Goal: Transaction & Acquisition: Purchase product/service

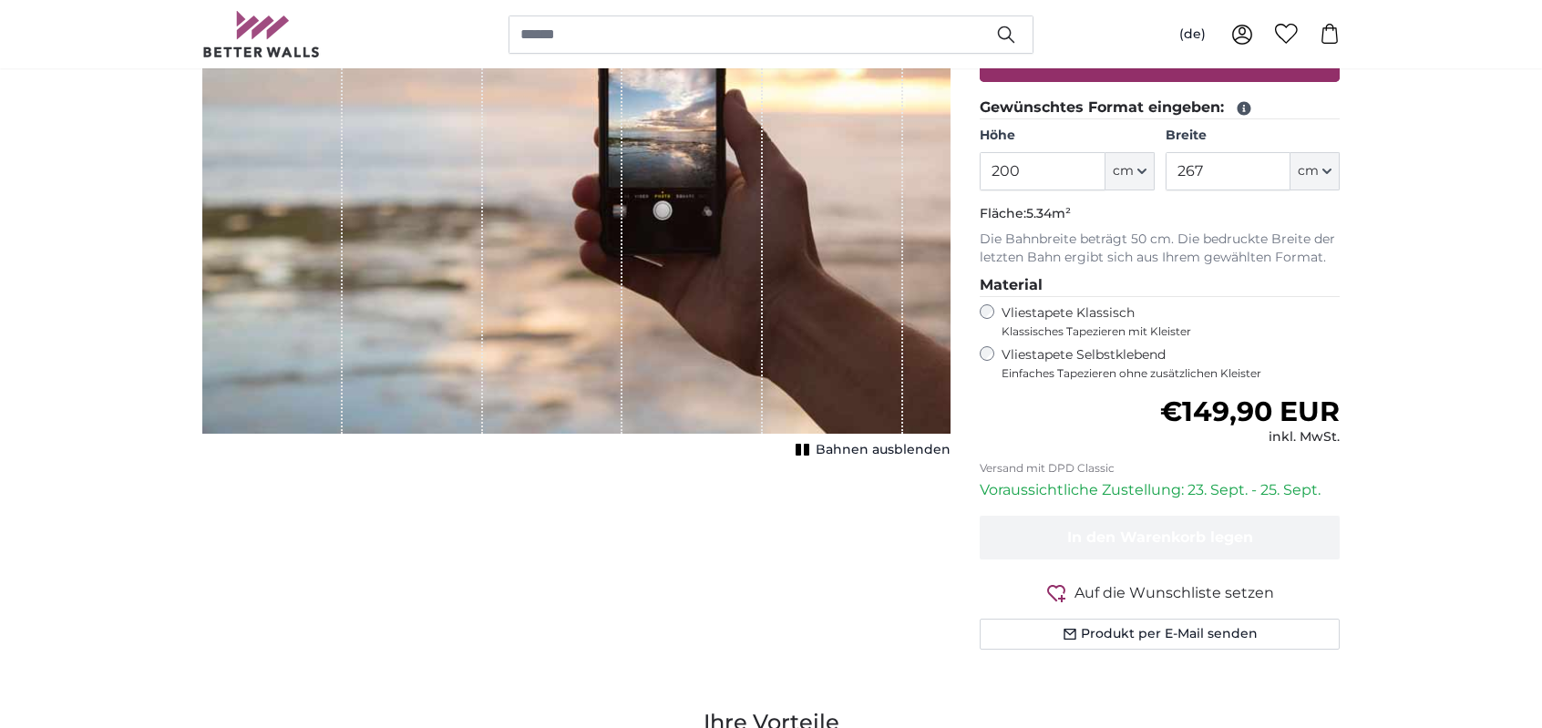
drag, startPoint x: 1008, startPoint y: 167, endPoint x: 971, endPoint y: 169, distance: 37.4
click at [971, 169] on div "Eigenes Foto als Tapete Nr. WQ553 37 Bewertungen Datei auswählen Unterstützte D…" at bounding box center [1159, 282] width 389 height 821
type input "1"
type input "240"
drag, startPoint x: 1211, startPoint y: 165, endPoint x: 1143, endPoint y: 163, distance: 68.4
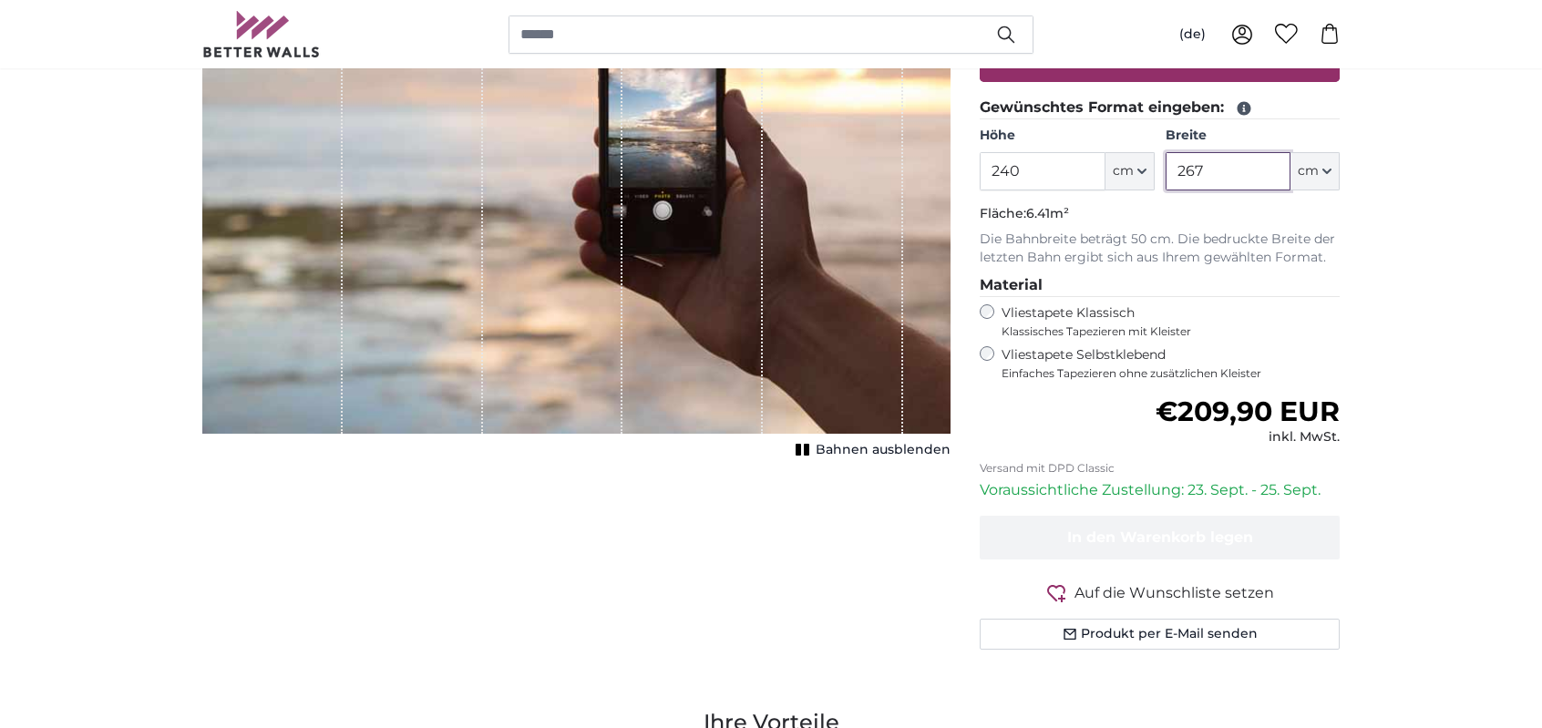
click at [1139, 164] on div "Höhe 240 ft cm Centimeter (cm) Inches (inch) Feet (ft. in.) Breite 267 ft cm Ce…" at bounding box center [1160, 159] width 360 height 64
type input "100"
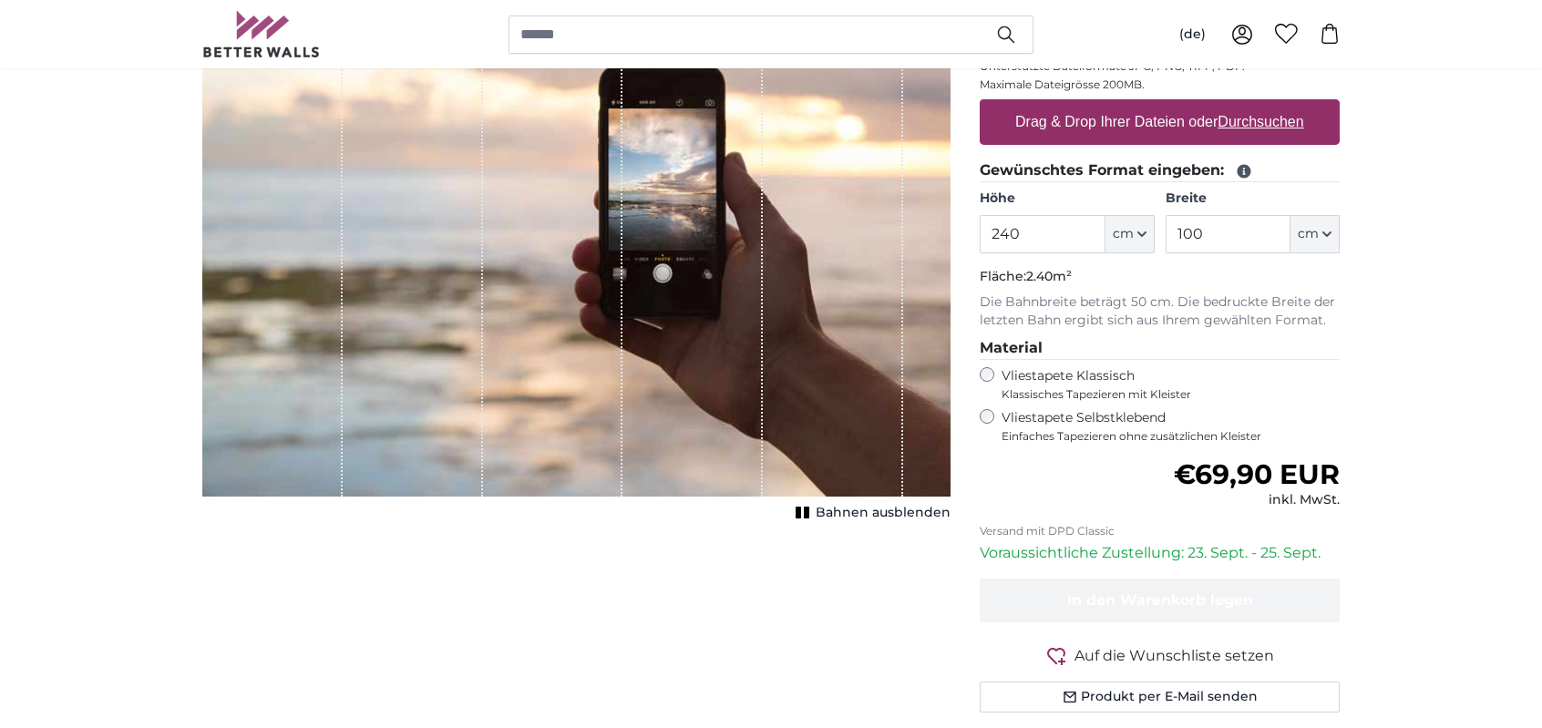
scroll to position [273, 0]
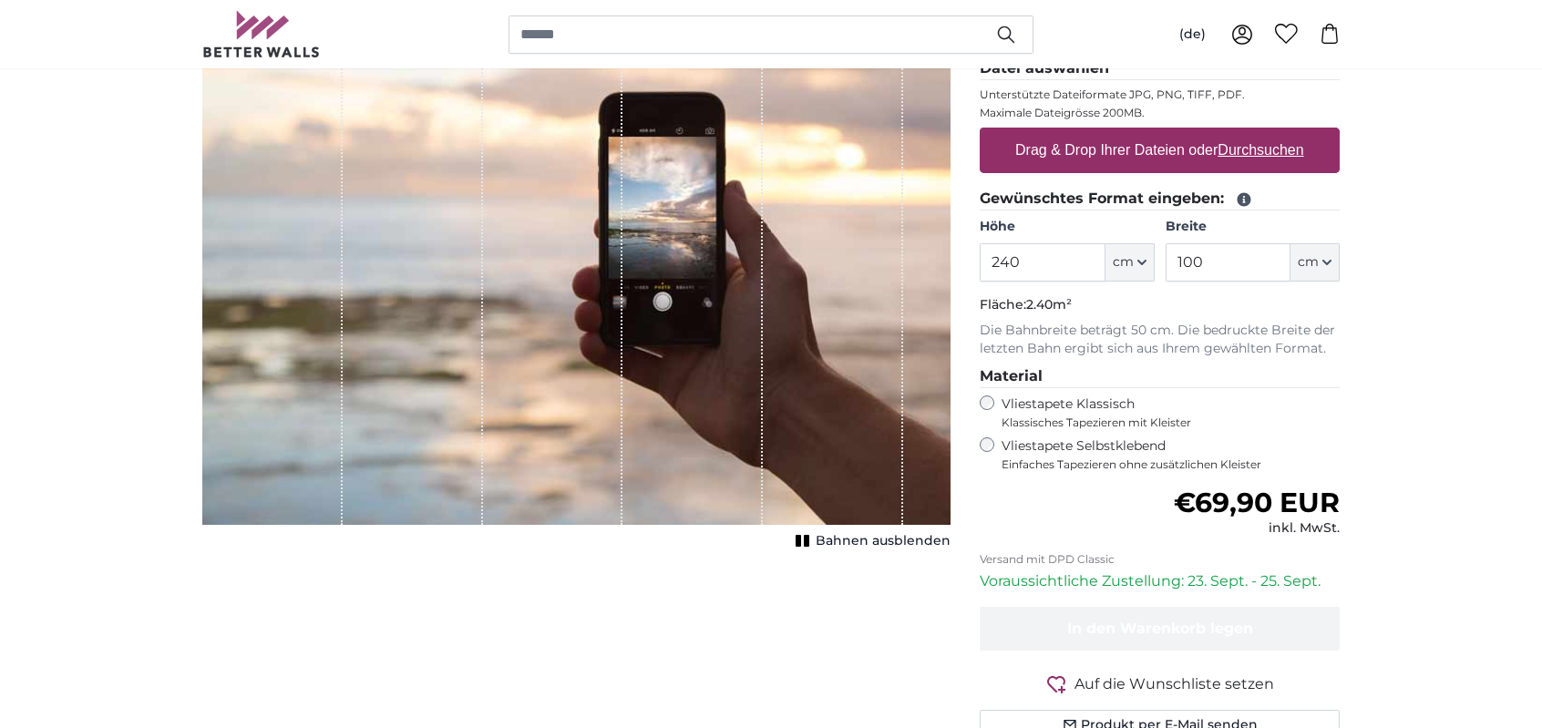
click at [1065, 451] on label "Vliestapete Selbstklebend Einfaches Tapezieren ohne zusätzlichen Kleister" at bounding box center [1171, 455] width 338 height 35
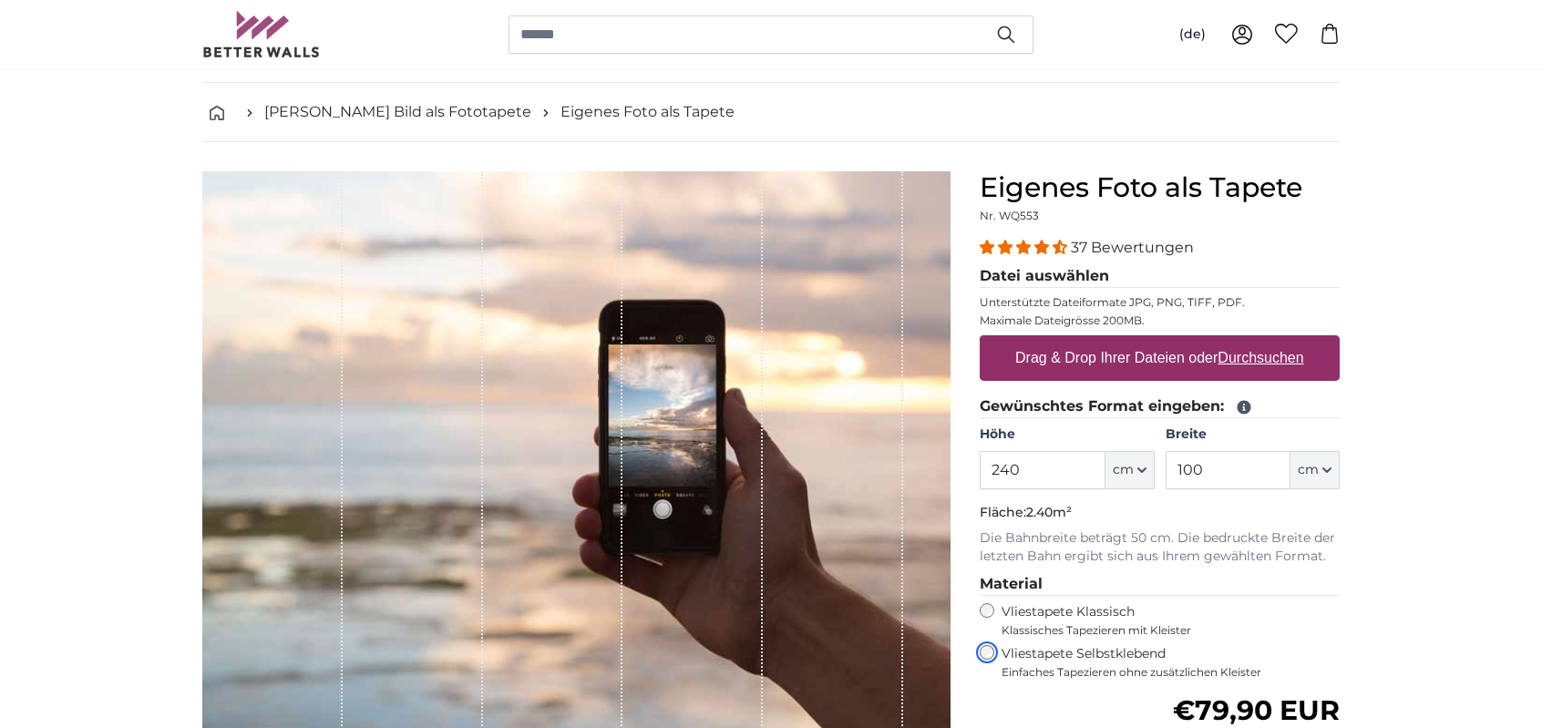
scroll to position [91, 0]
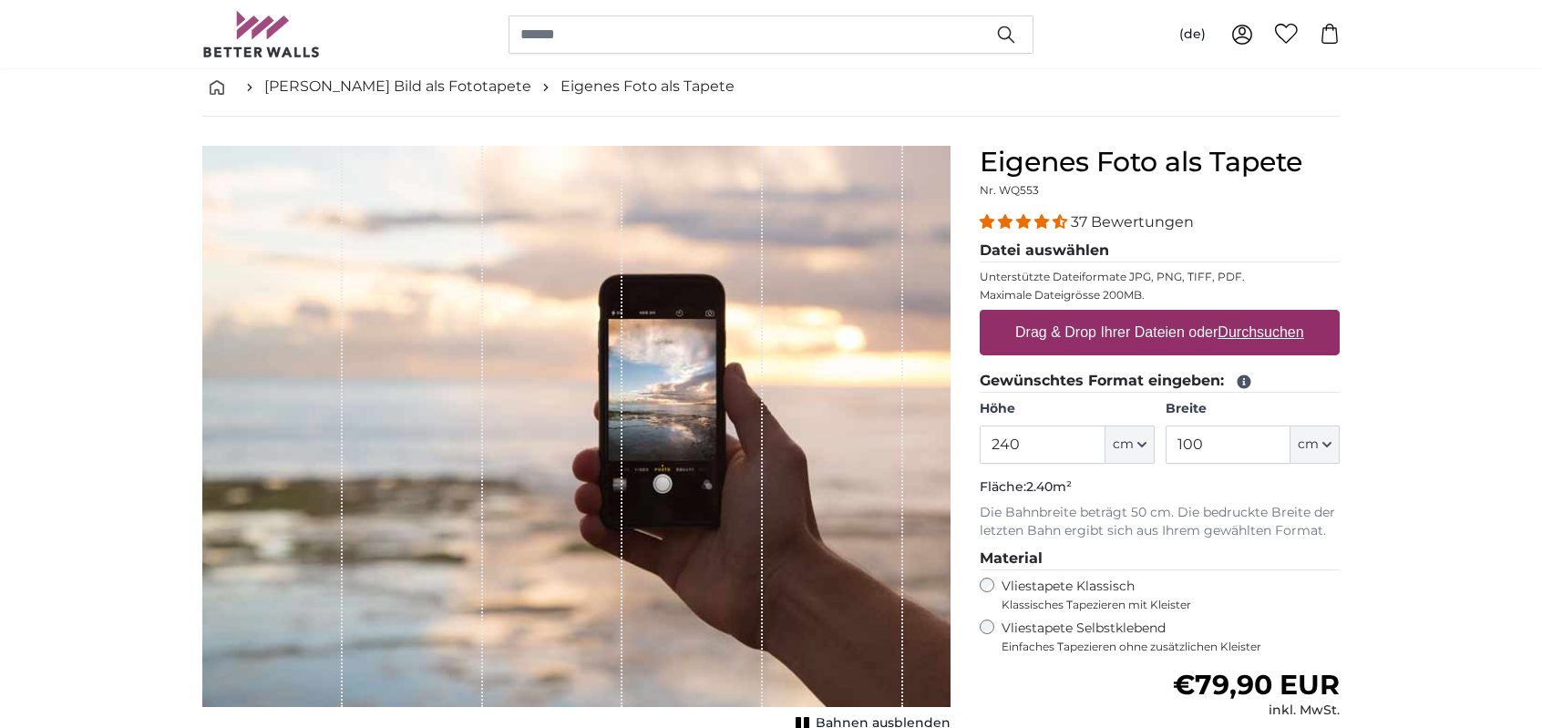
click at [1023, 335] on label "Drag & Drop Ihrer Dateien oder Durchsuchen" at bounding box center [1160, 332] width 304 height 36
click at [1023, 315] on input "Drag & Drop Ihrer Dateien oder Durchsuchen" at bounding box center [1160, 312] width 360 height 5
type input "**********"
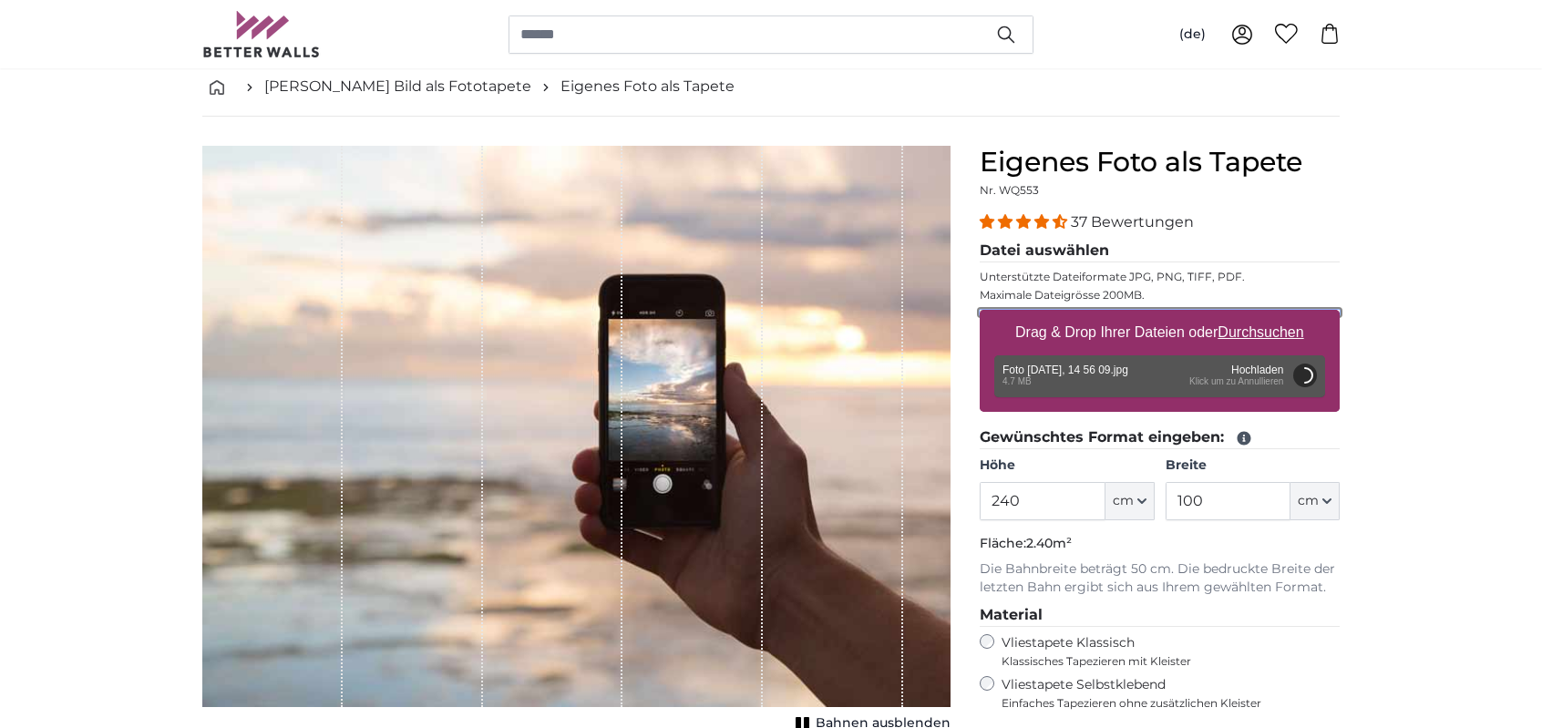
scroll to position [182, 0]
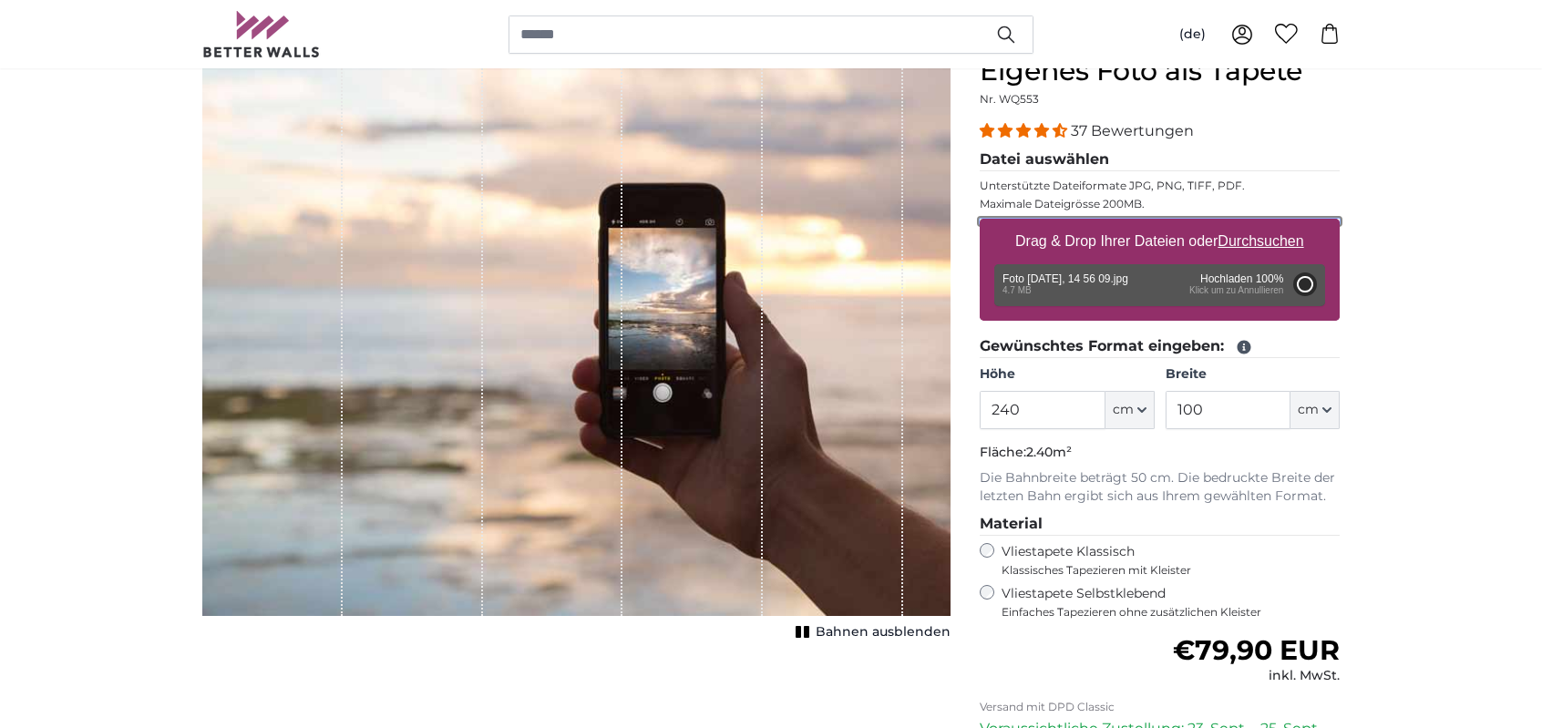
type input "200"
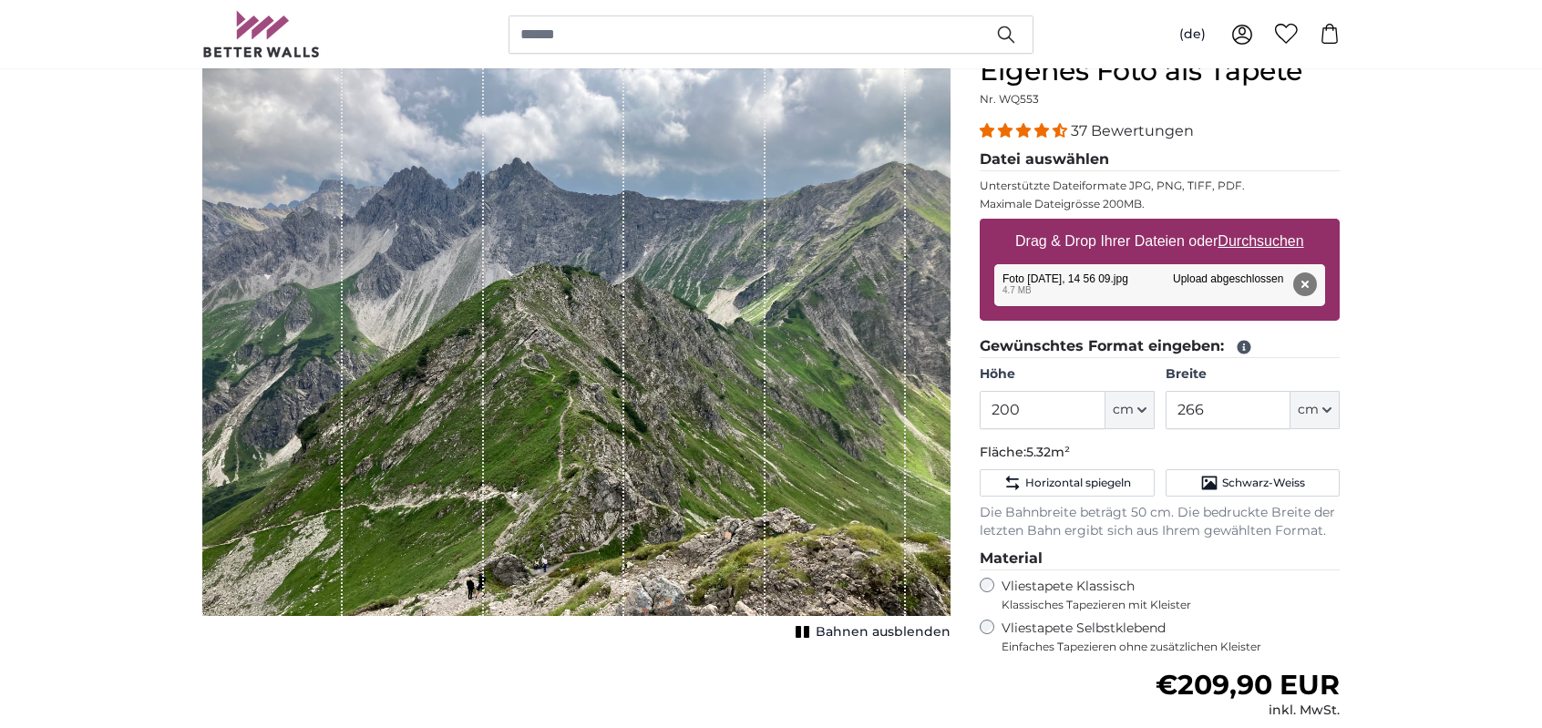
click at [571, 352] on div "1 of 1" at bounding box center [554, 335] width 140 height 561
click at [806, 634] on icon "1 of 1" at bounding box center [803, 632] width 18 height 14
click at [802, 634] on rect "1 of 1" at bounding box center [799, 632] width 5 height 12
click at [928, 448] on div "1 of 1" at bounding box center [576, 335] width 748 height 561
click at [867, 455] on div "1 of 1" at bounding box center [836, 335] width 140 height 561
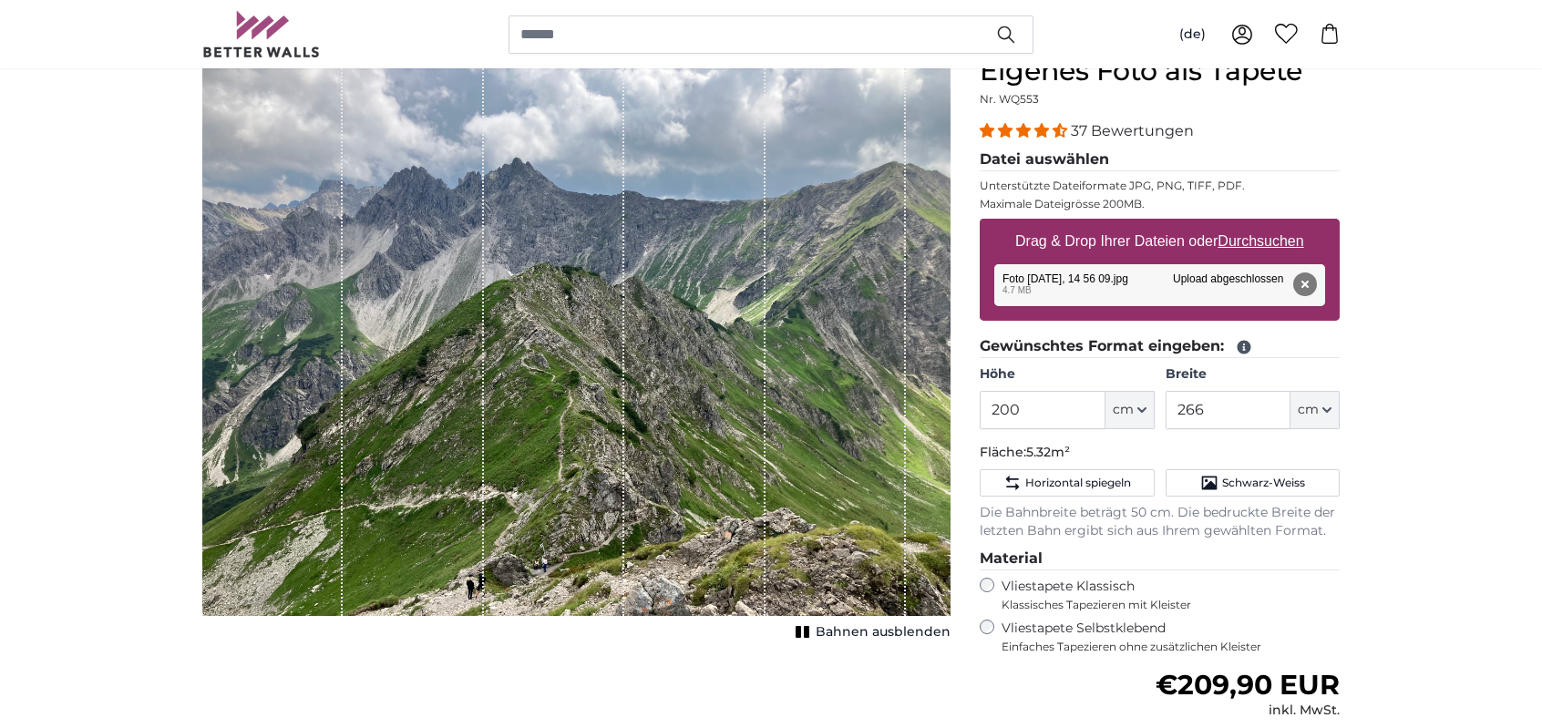
click at [739, 439] on div "1 of 1" at bounding box center [694, 335] width 140 height 561
click at [505, 429] on div "1 of 1" at bounding box center [554, 335] width 140 height 561
drag, startPoint x: 1214, startPoint y: 412, endPoint x: 992, endPoint y: 417, distance: 222.5
click at [992, 417] on div "Höhe 200 ft cm Centimeter (cm) Inches (inch) Feet (ft. in.) Breite 266 ft cm Ce…" at bounding box center [1160, 397] width 360 height 64
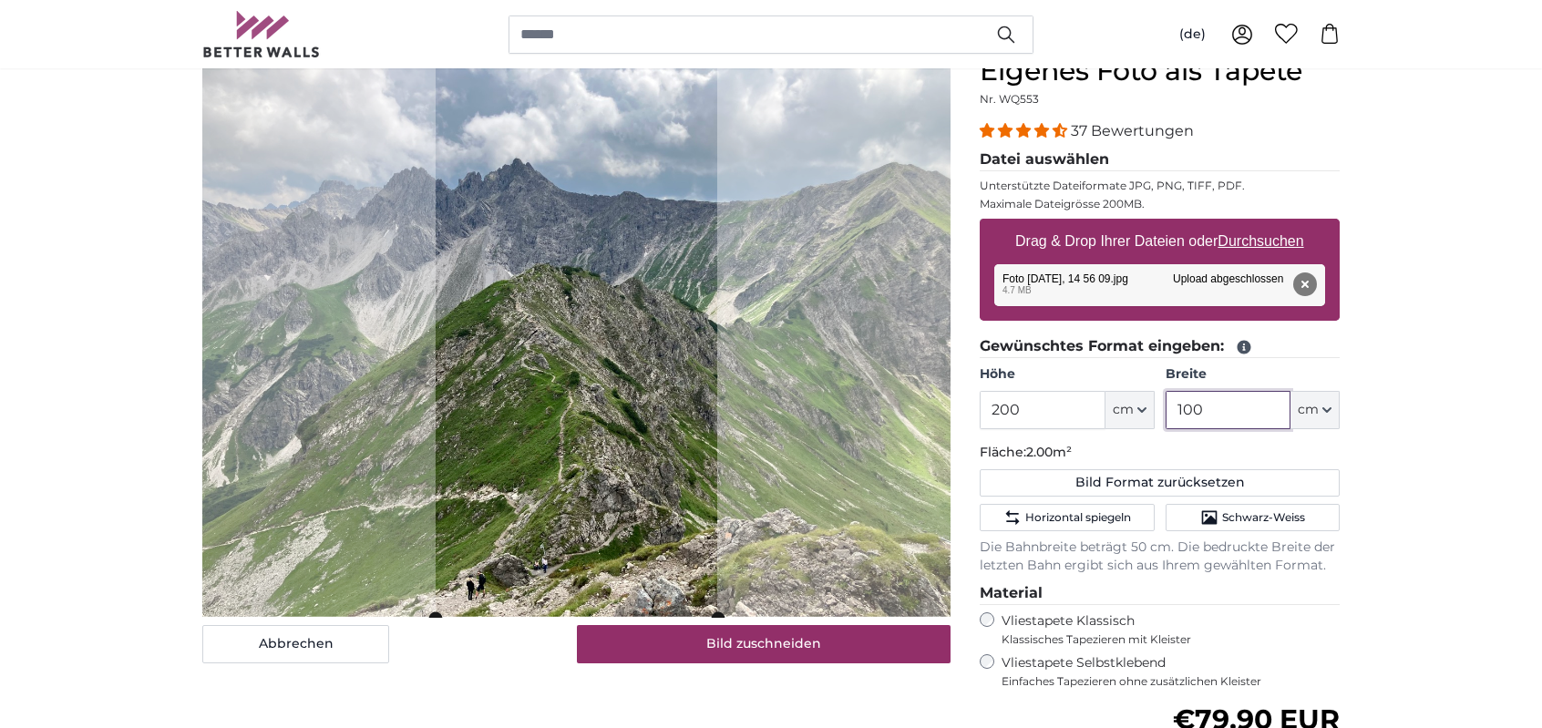
type input "100"
click at [1013, 405] on input "200" at bounding box center [1042, 410] width 125 height 38
type input "240"
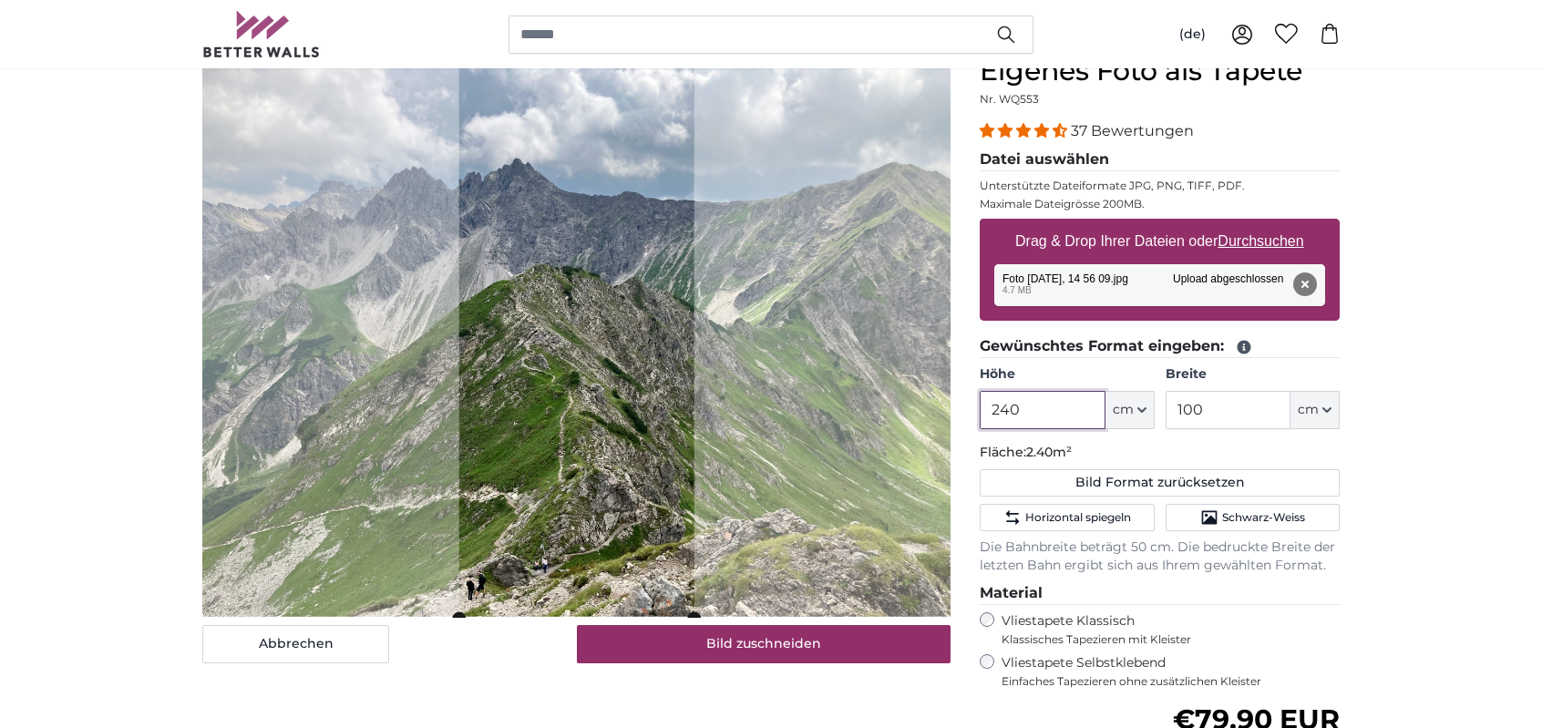
type input "240"
click at [642, 402] on cropper-handle at bounding box center [576, 336] width 235 height 563
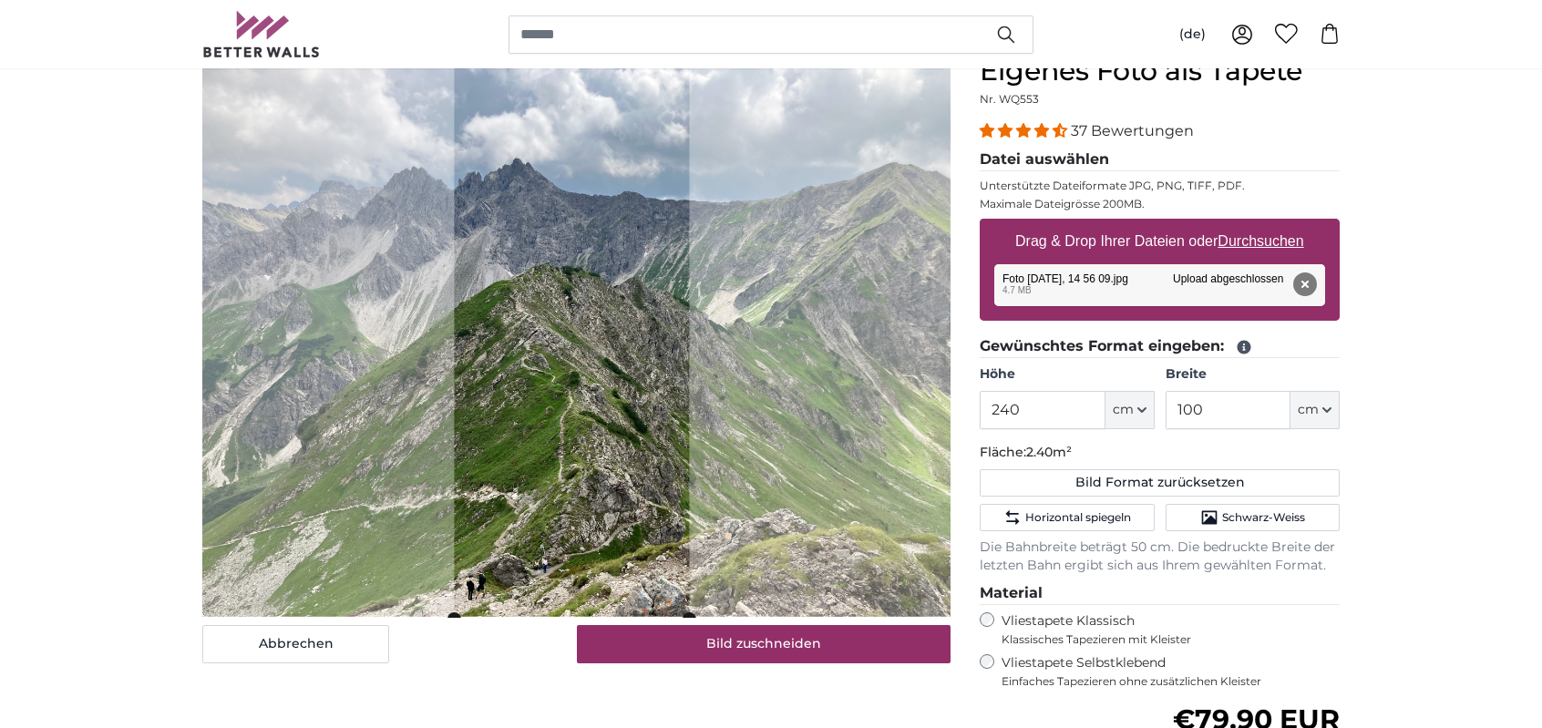
click at [629, 400] on cropper-handle at bounding box center [571, 337] width 235 height 563
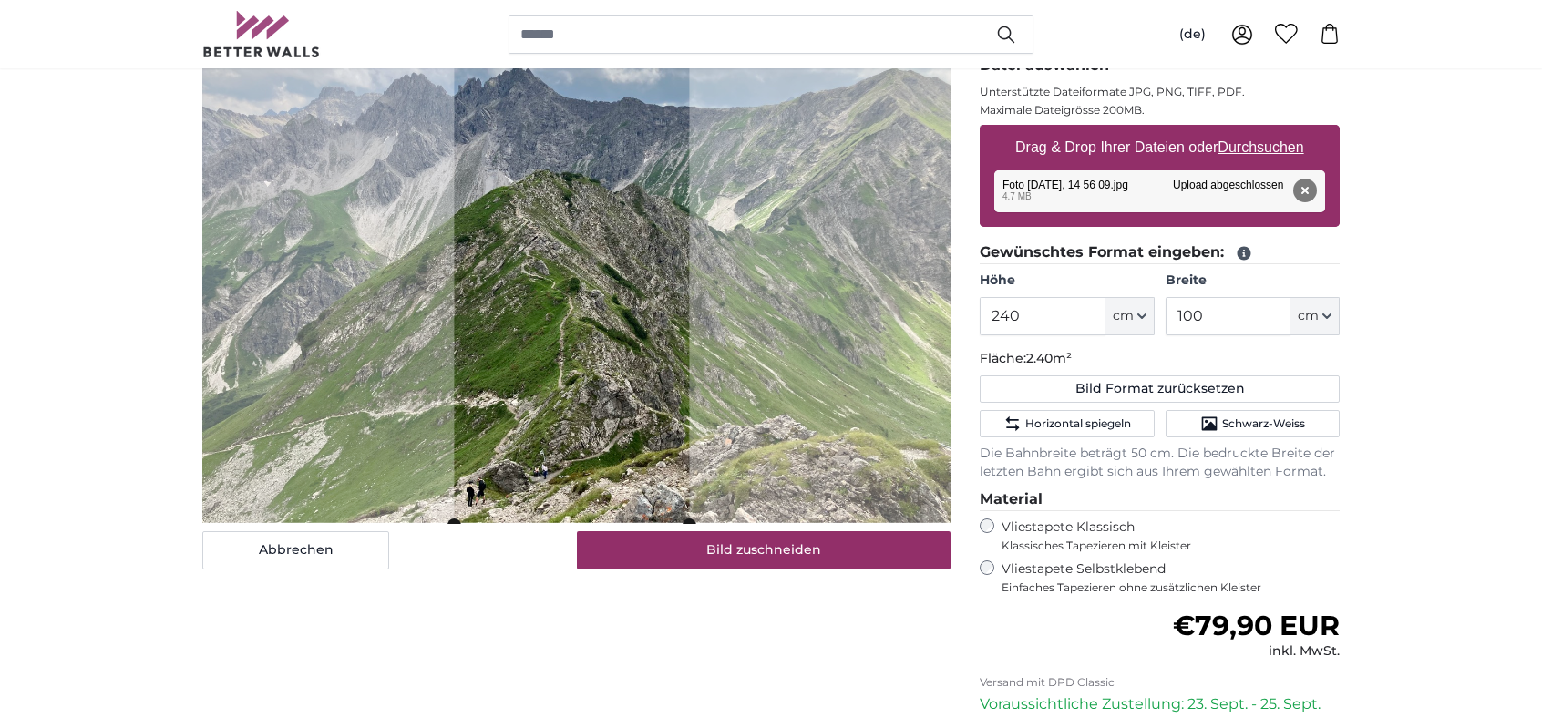
scroll to position [273, 0]
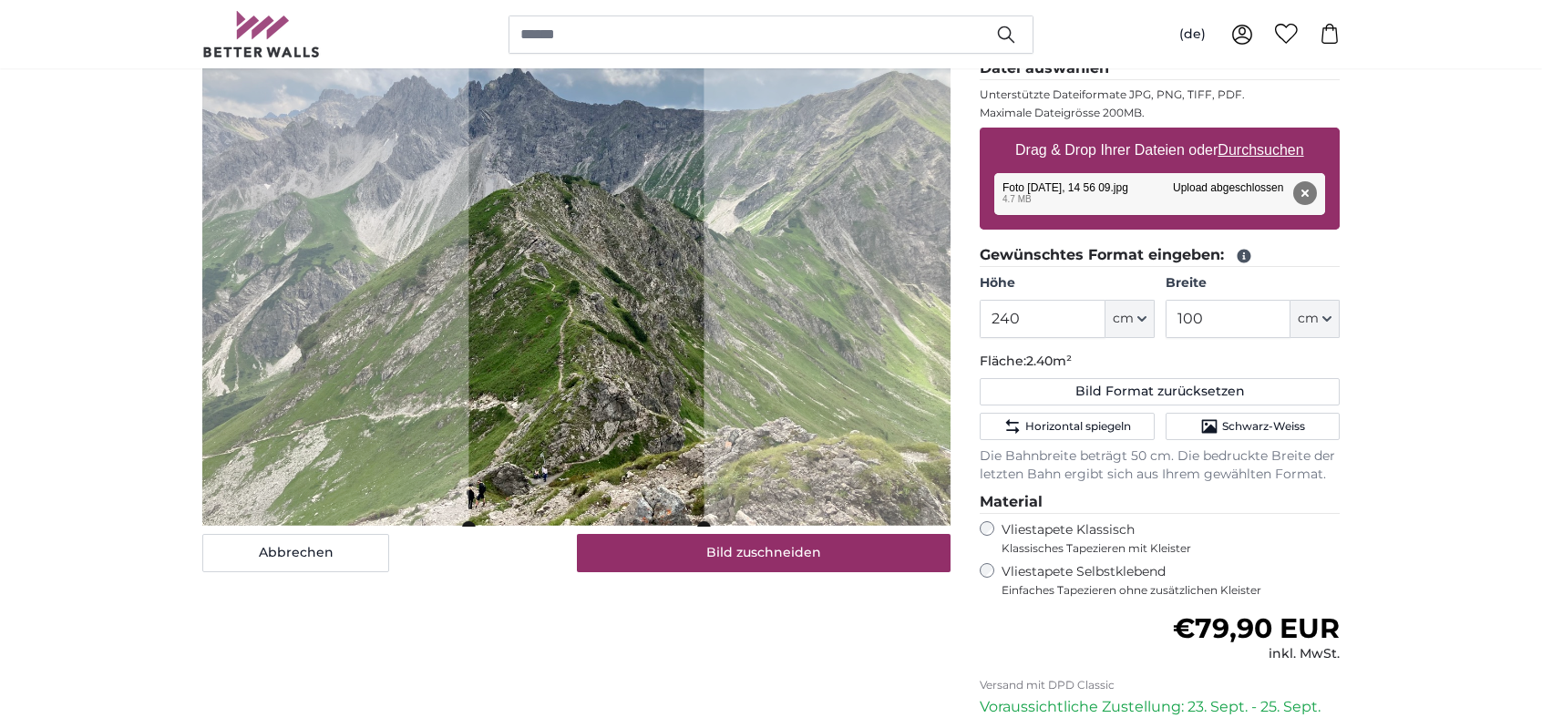
click at [647, 397] on cropper-handle at bounding box center [585, 245] width 235 height 563
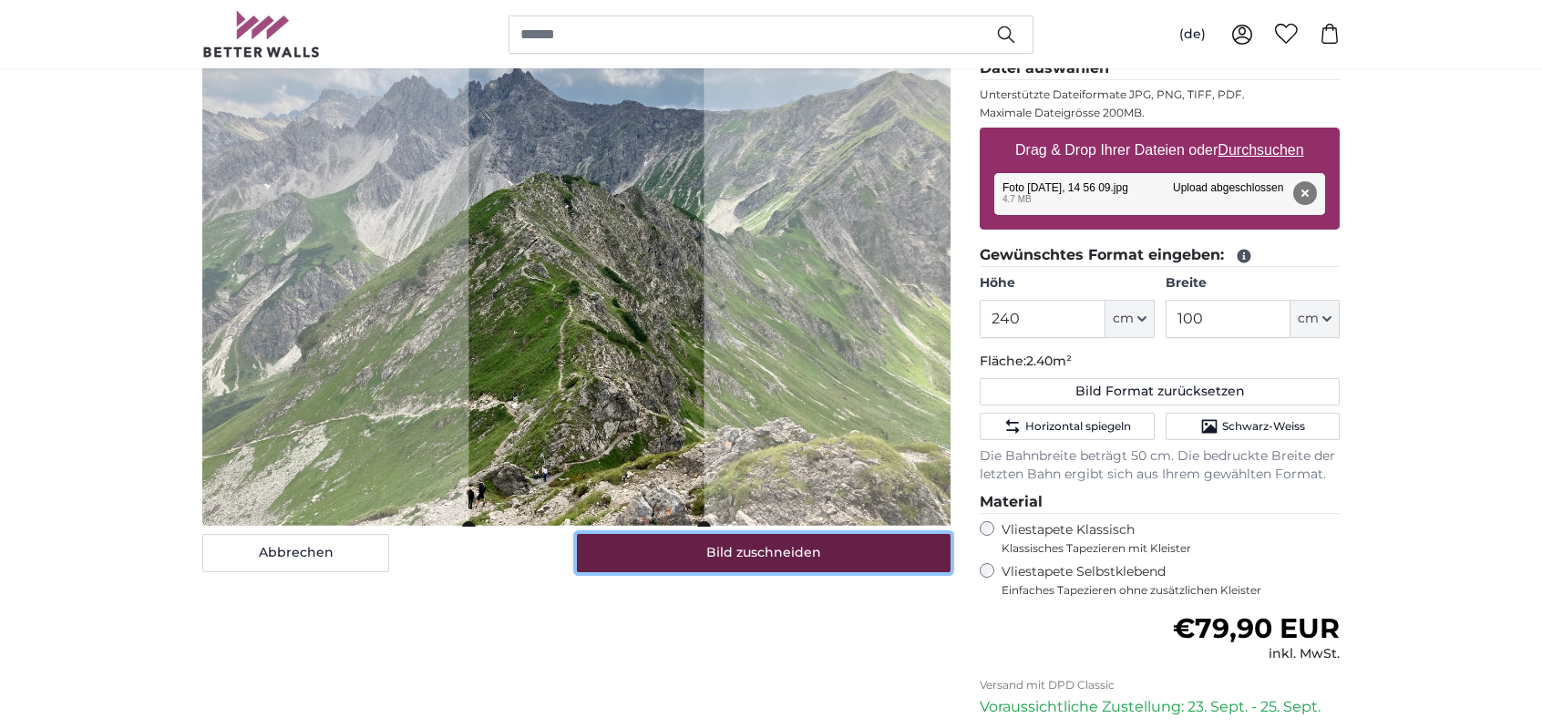
click at [721, 551] on button "Bild zuschneiden" at bounding box center [764, 553] width 375 height 38
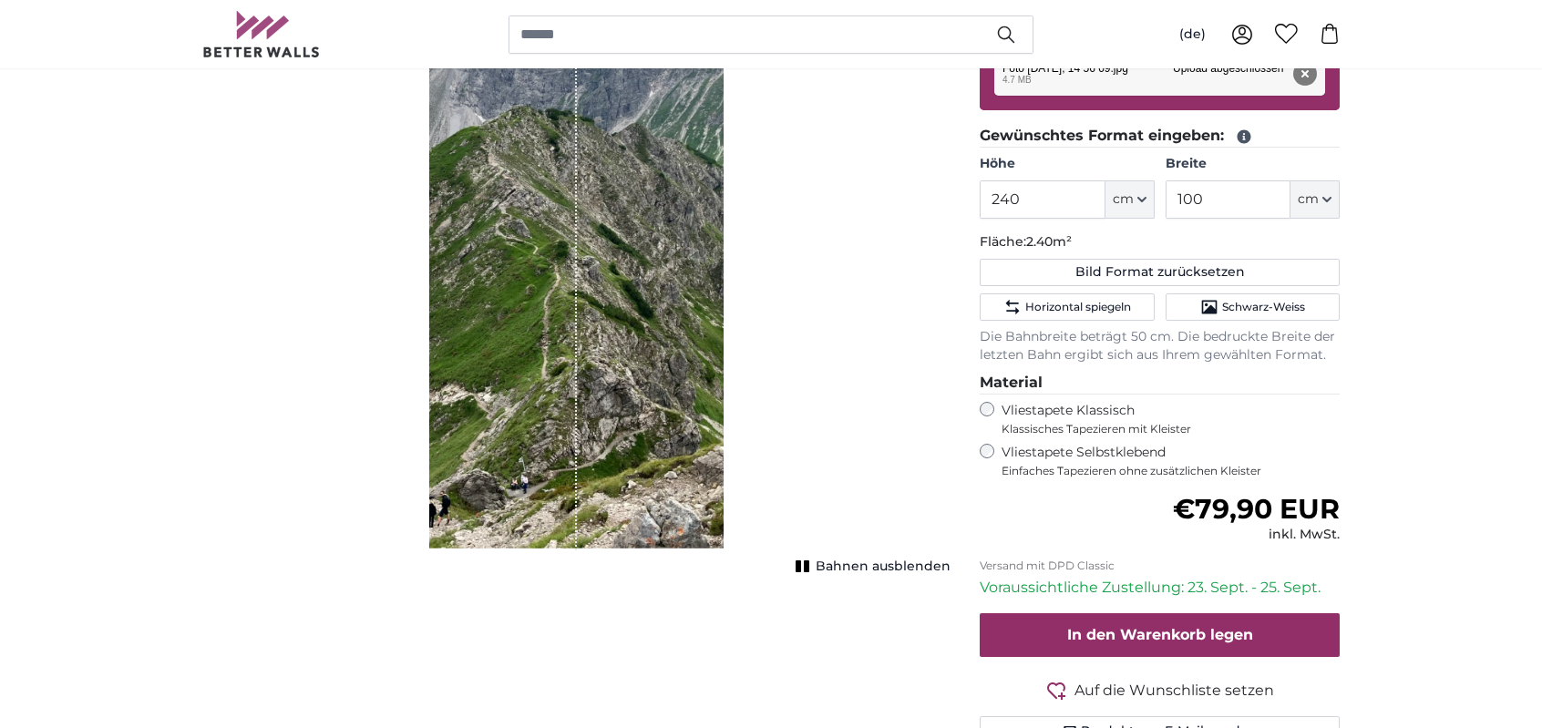
scroll to position [365, 0]
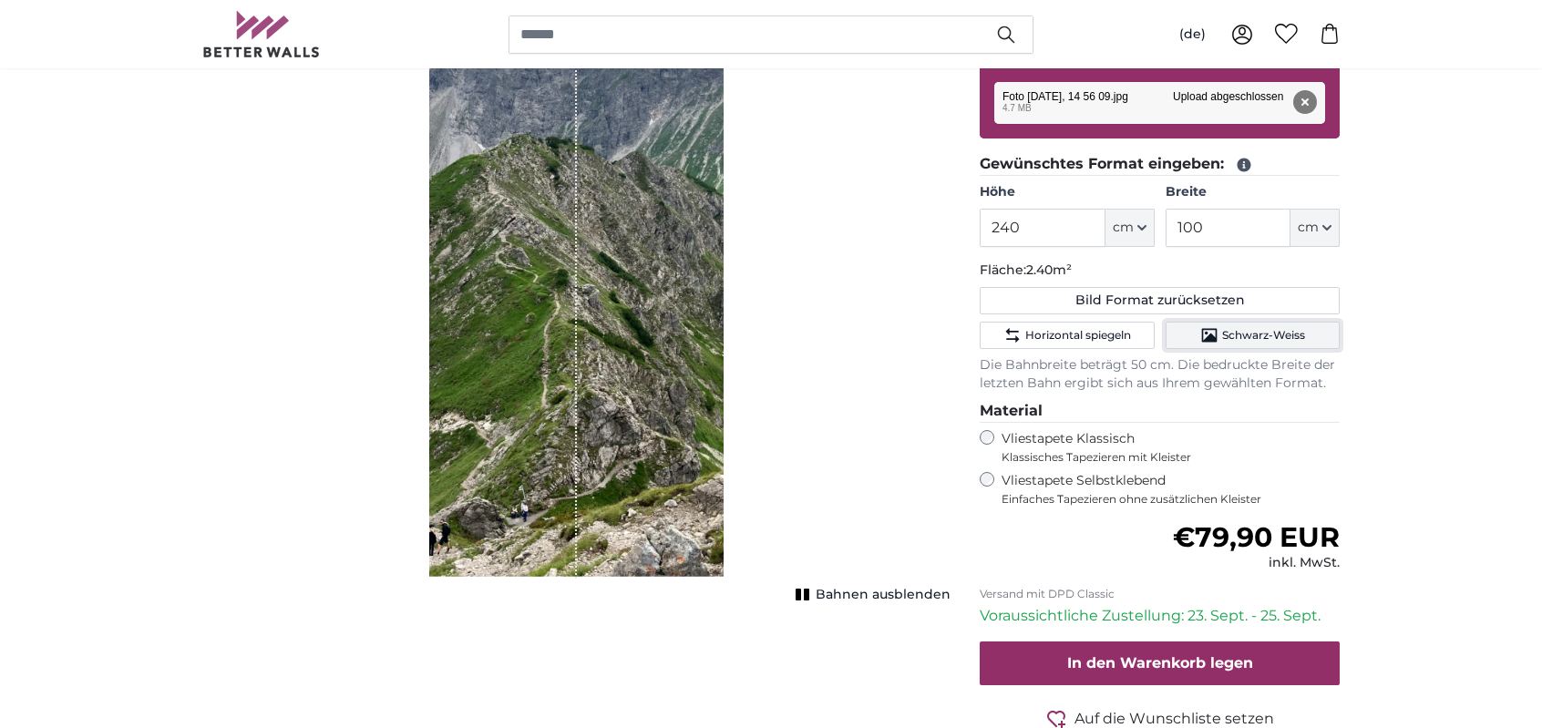
click at [1220, 336] on button "Schwarz-Weiss" at bounding box center [1253, 335] width 174 height 27
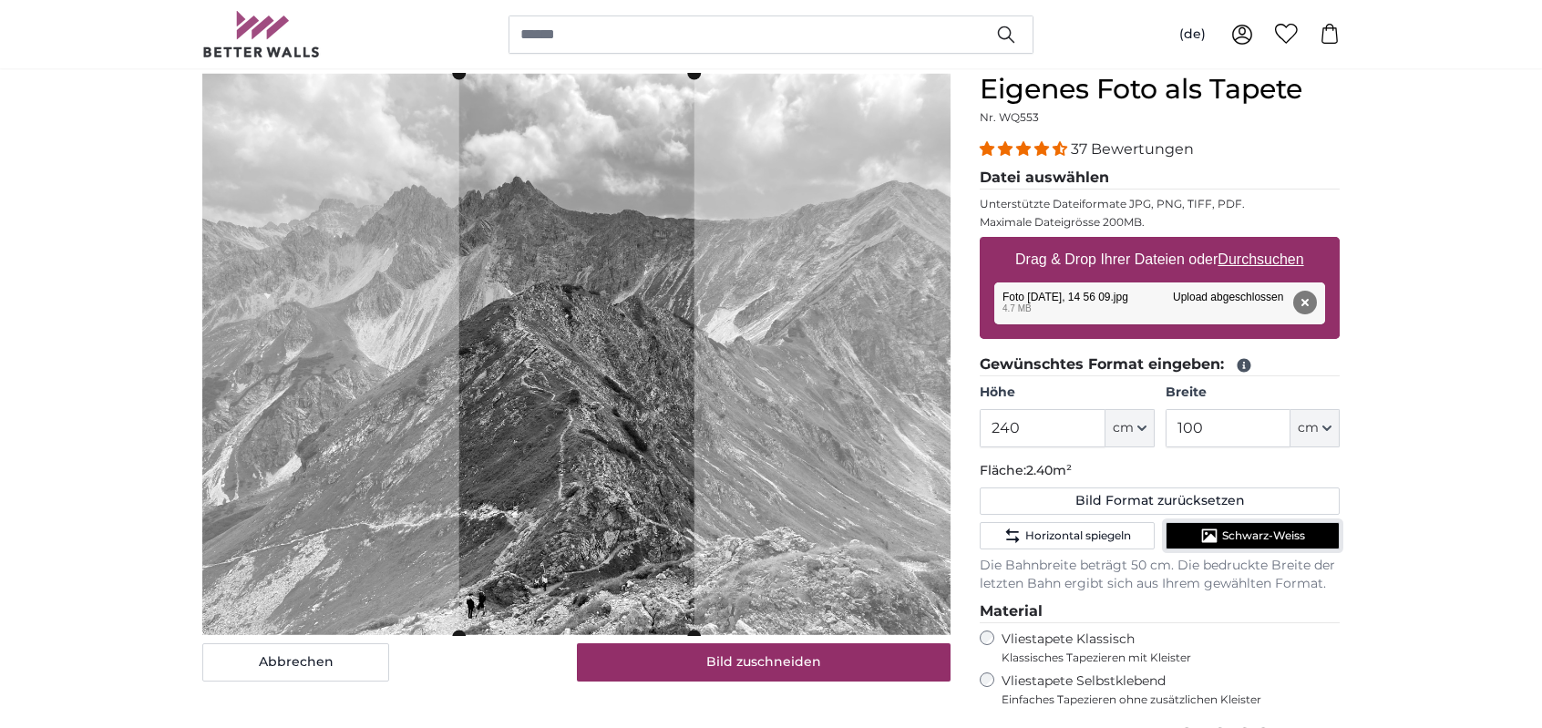
scroll to position [182, 0]
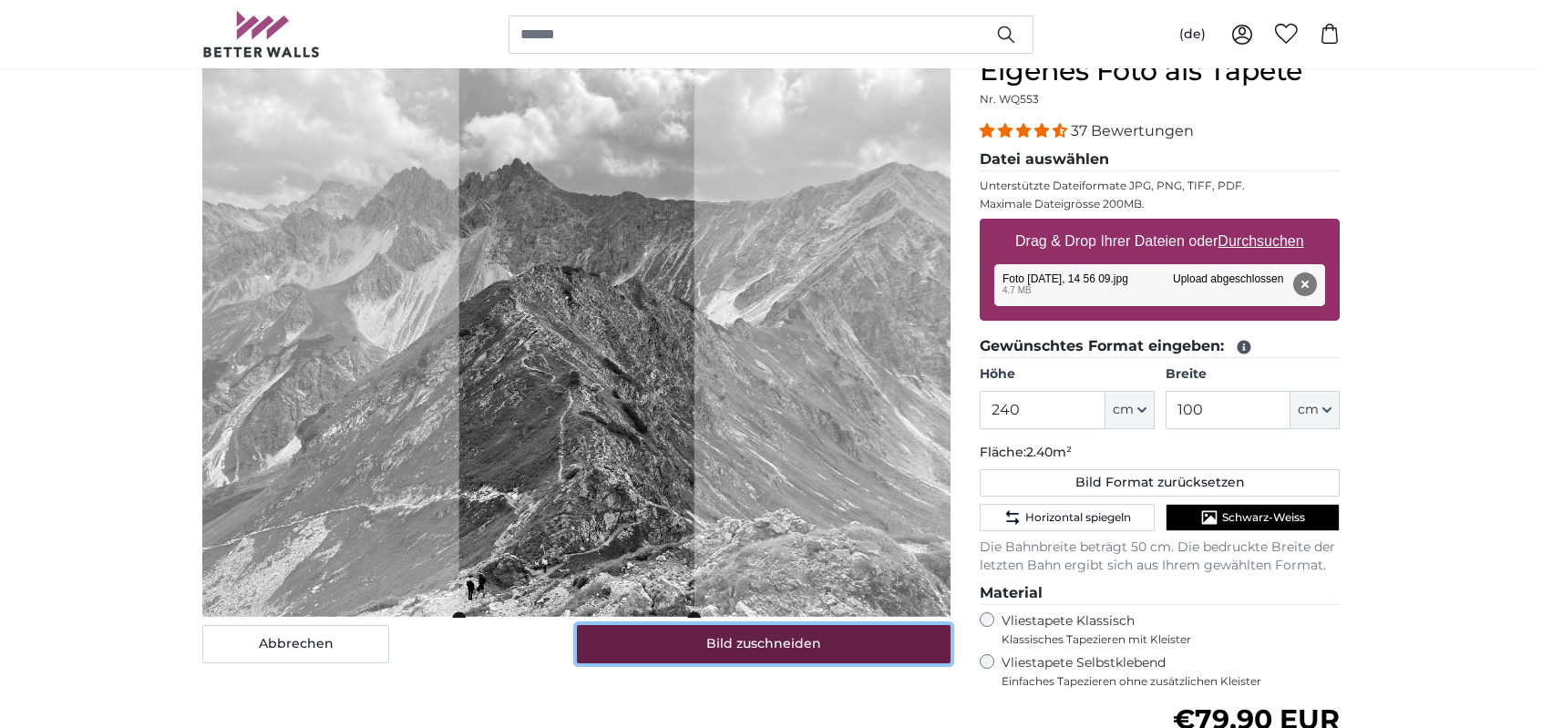
click at [705, 645] on button "Bild zuschneiden" at bounding box center [764, 644] width 375 height 38
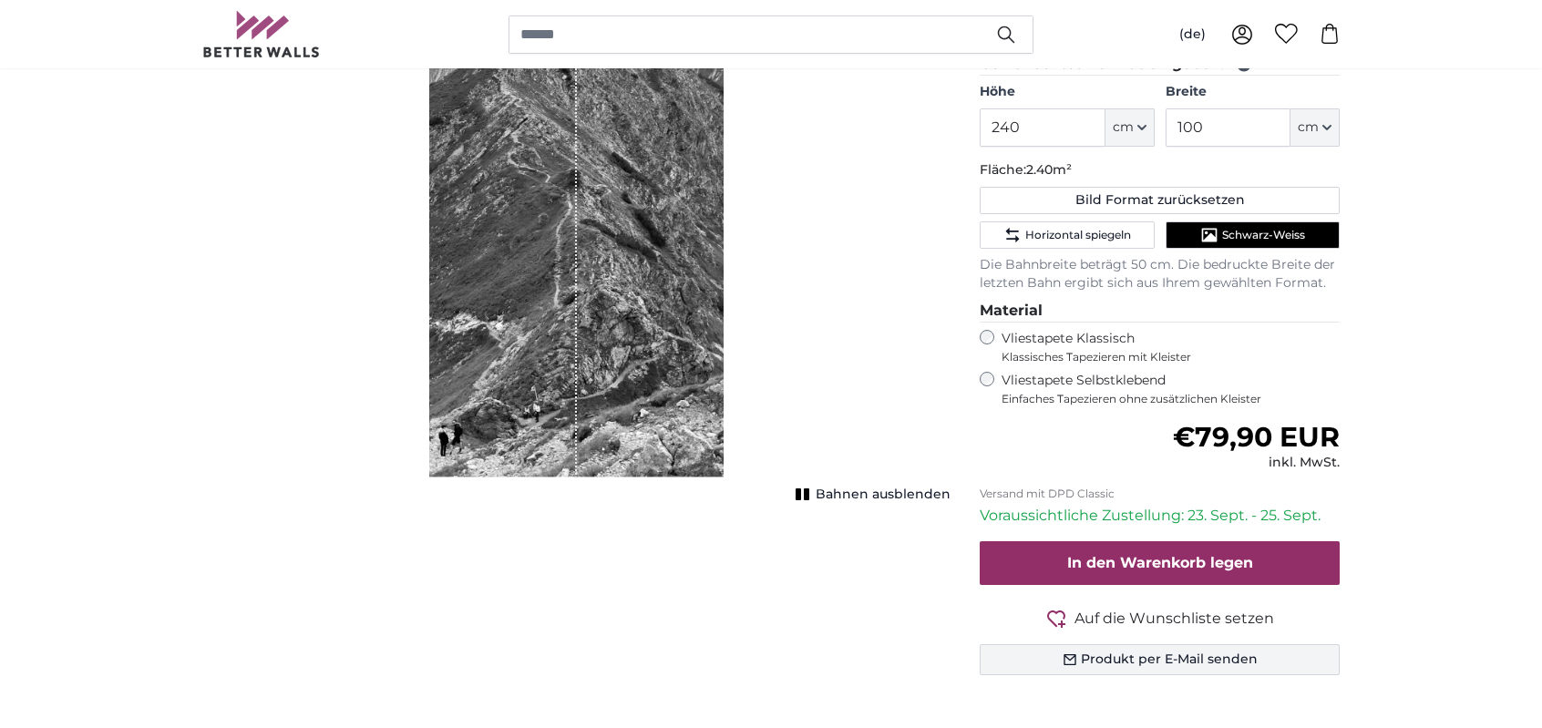
scroll to position [547, 0]
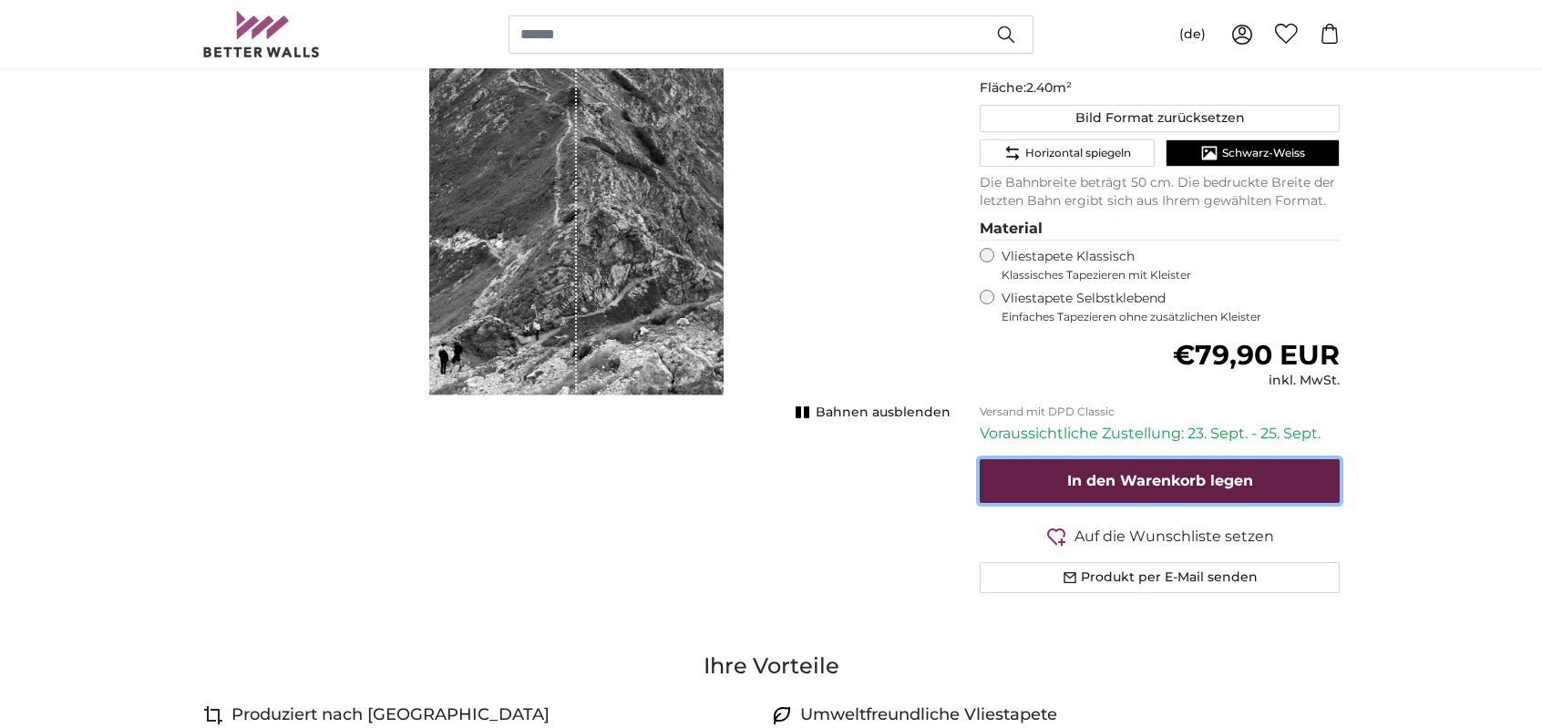
click at [1072, 476] on span "In den Warenkorb legen" at bounding box center [1160, 480] width 186 height 17
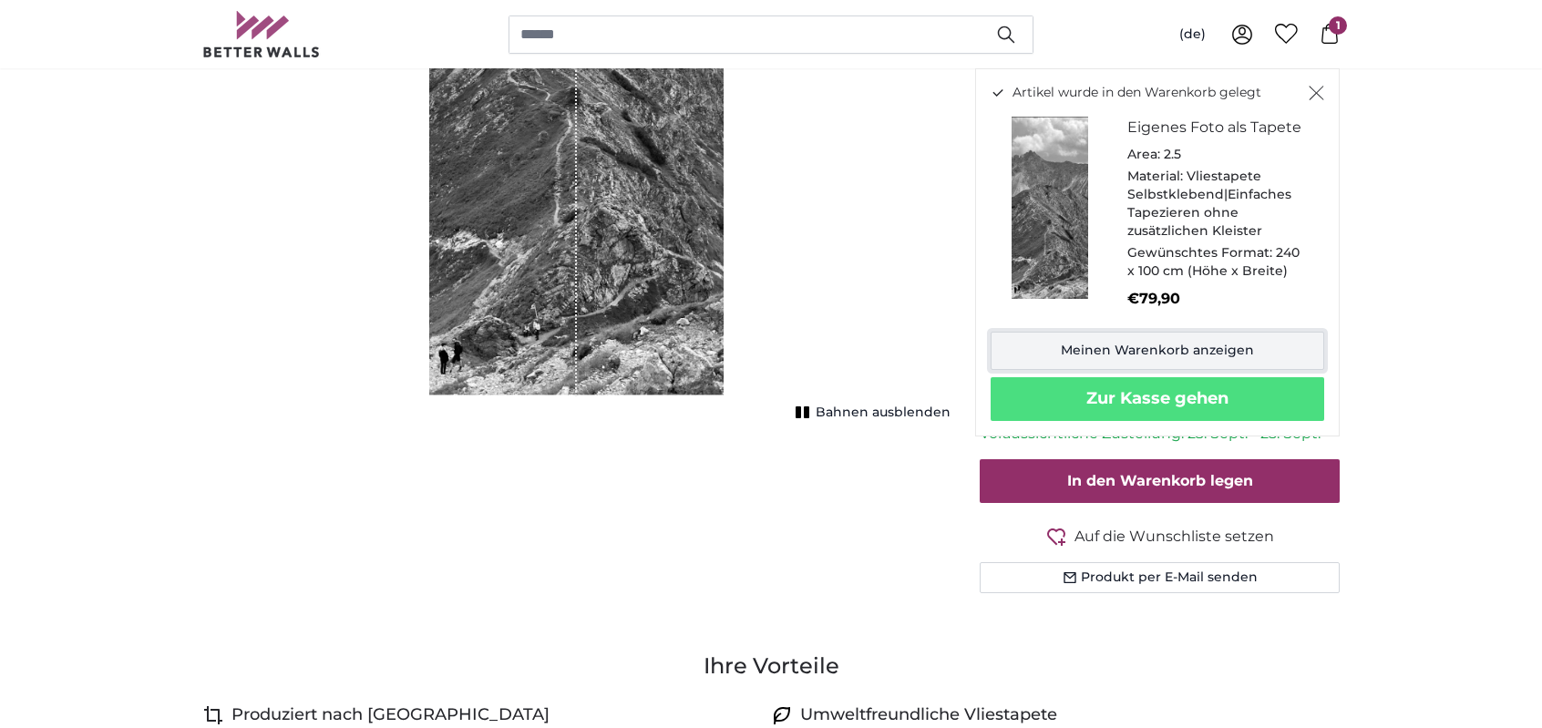
click at [1137, 353] on link "Meinen Warenkorb anzeigen" at bounding box center [1158, 351] width 334 height 38
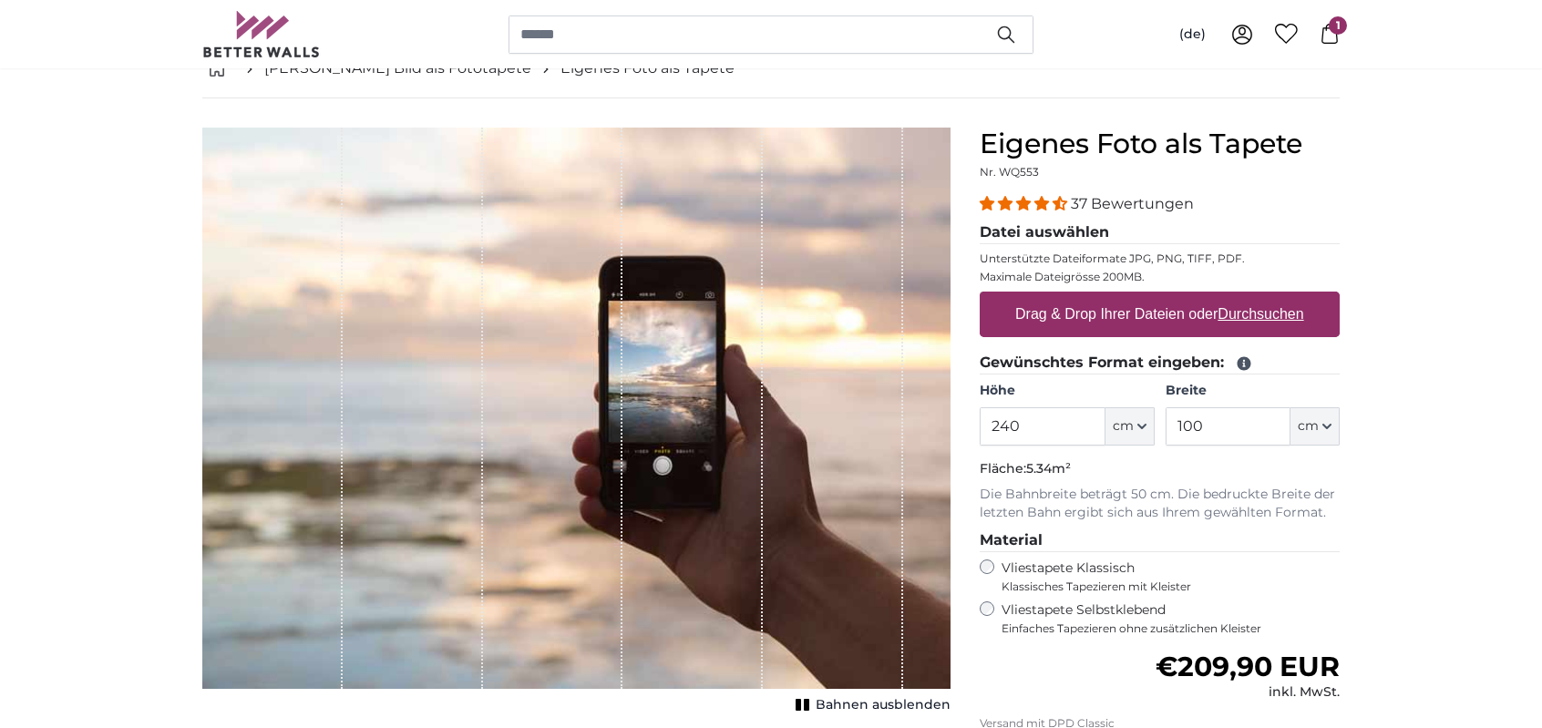
click at [1152, 324] on label "Drag & Drop Ihrer Dateien oder Durchsuchen" at bounding box center [1160, 314] width 304 height 36
click at [1152, 297] on input "Drag & Drop Ihrer Dateien oder Durchsuchen" at bounding box center [1160, 294] width 360 height 5
type input "**********"
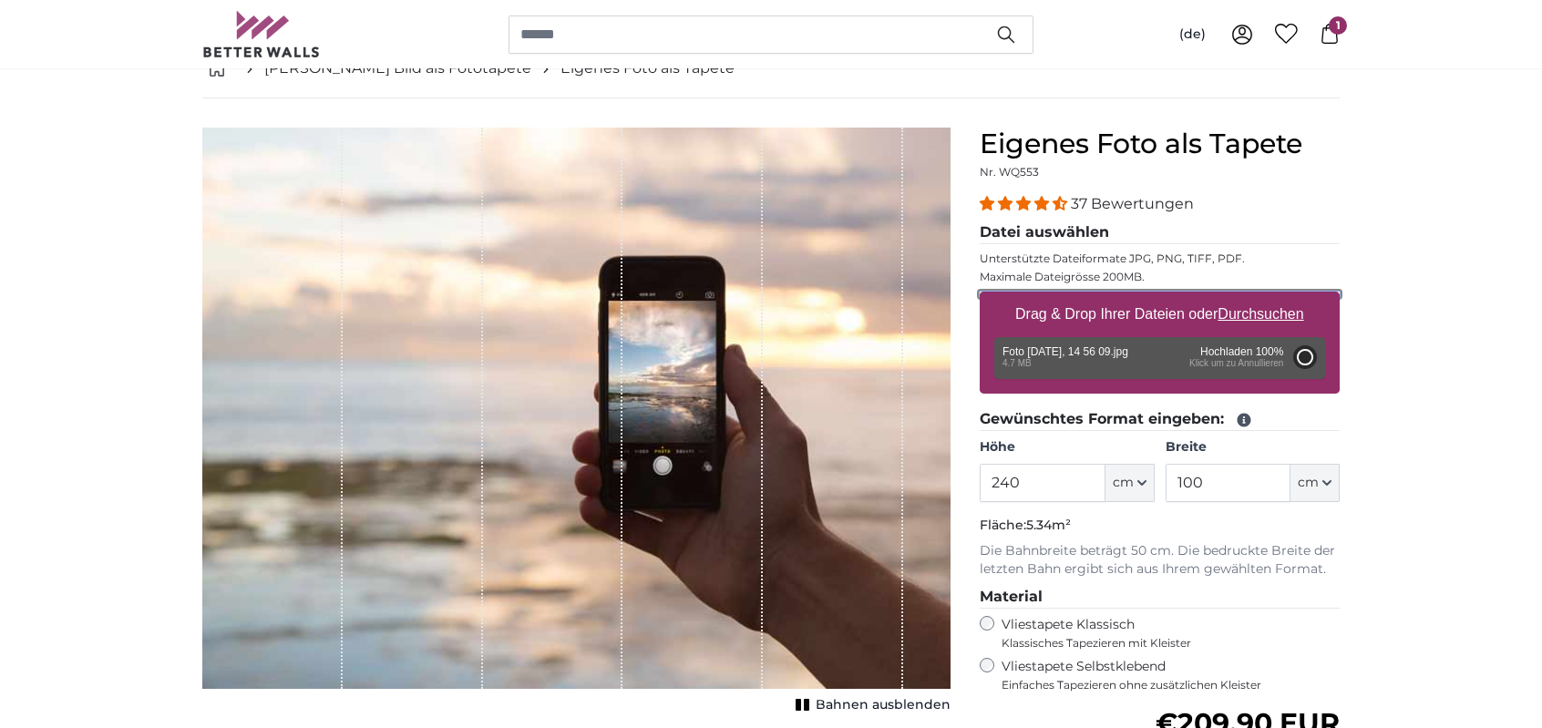
type input "200"
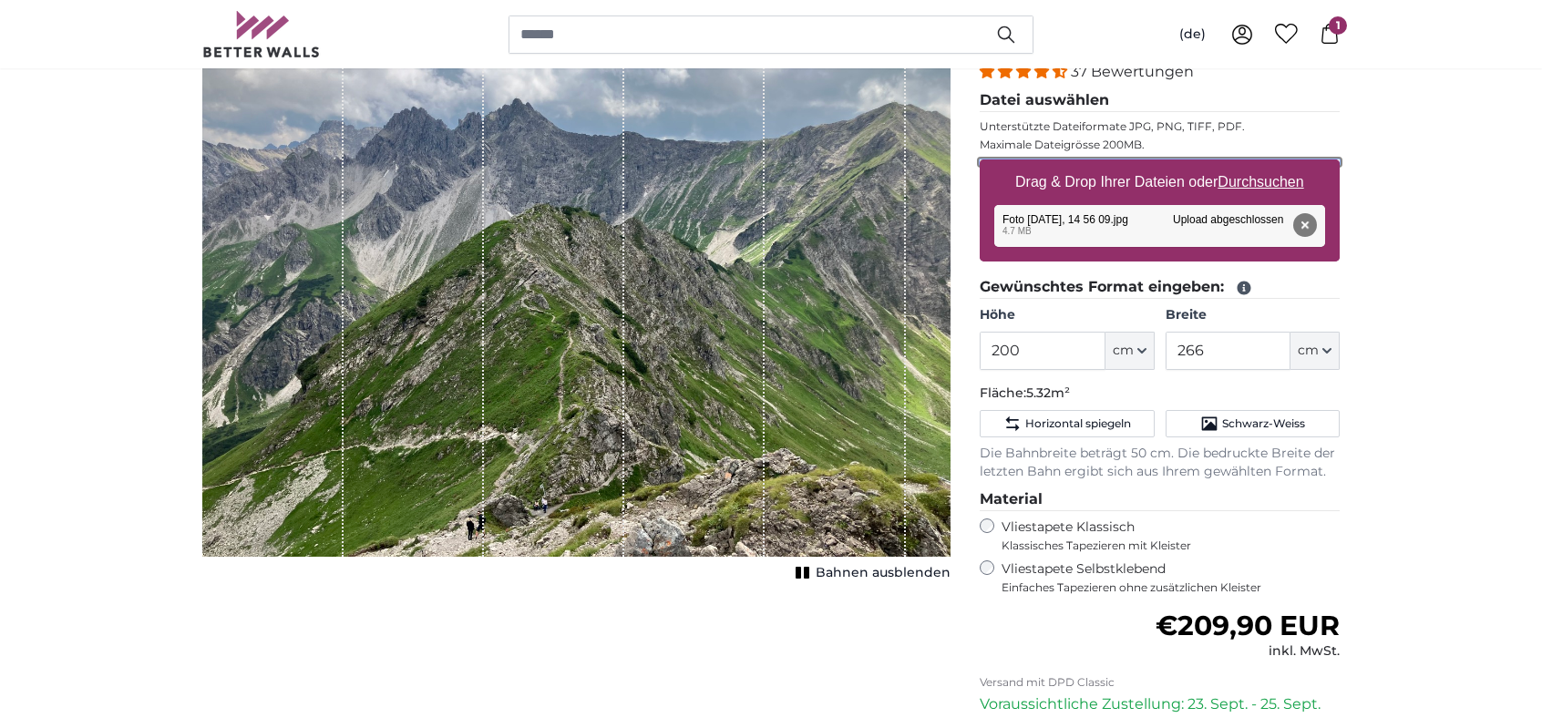
scroll to position [292, 0]
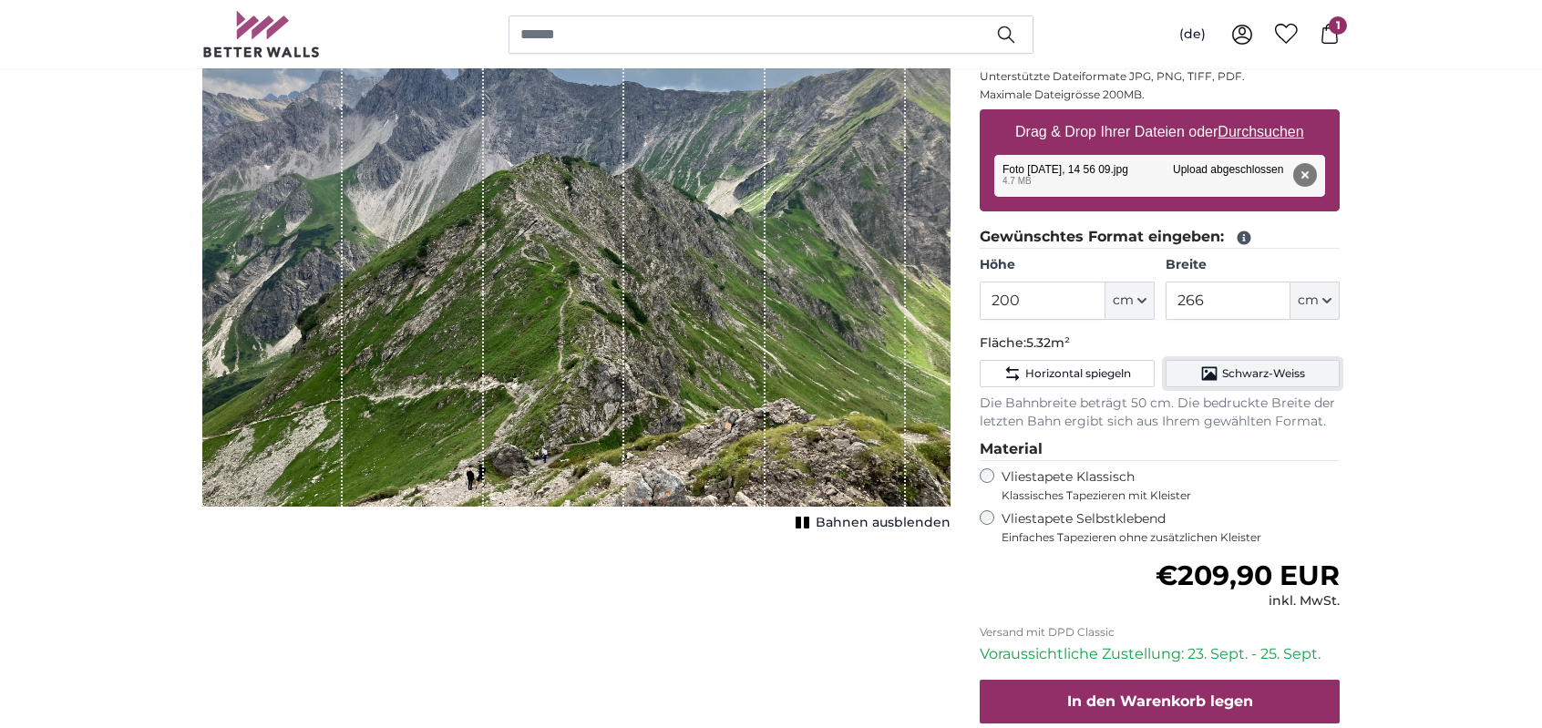
click at [1256, 376] on span "Schwarz-Weiss" at bounding box center [1263, 373] width 83 height 15
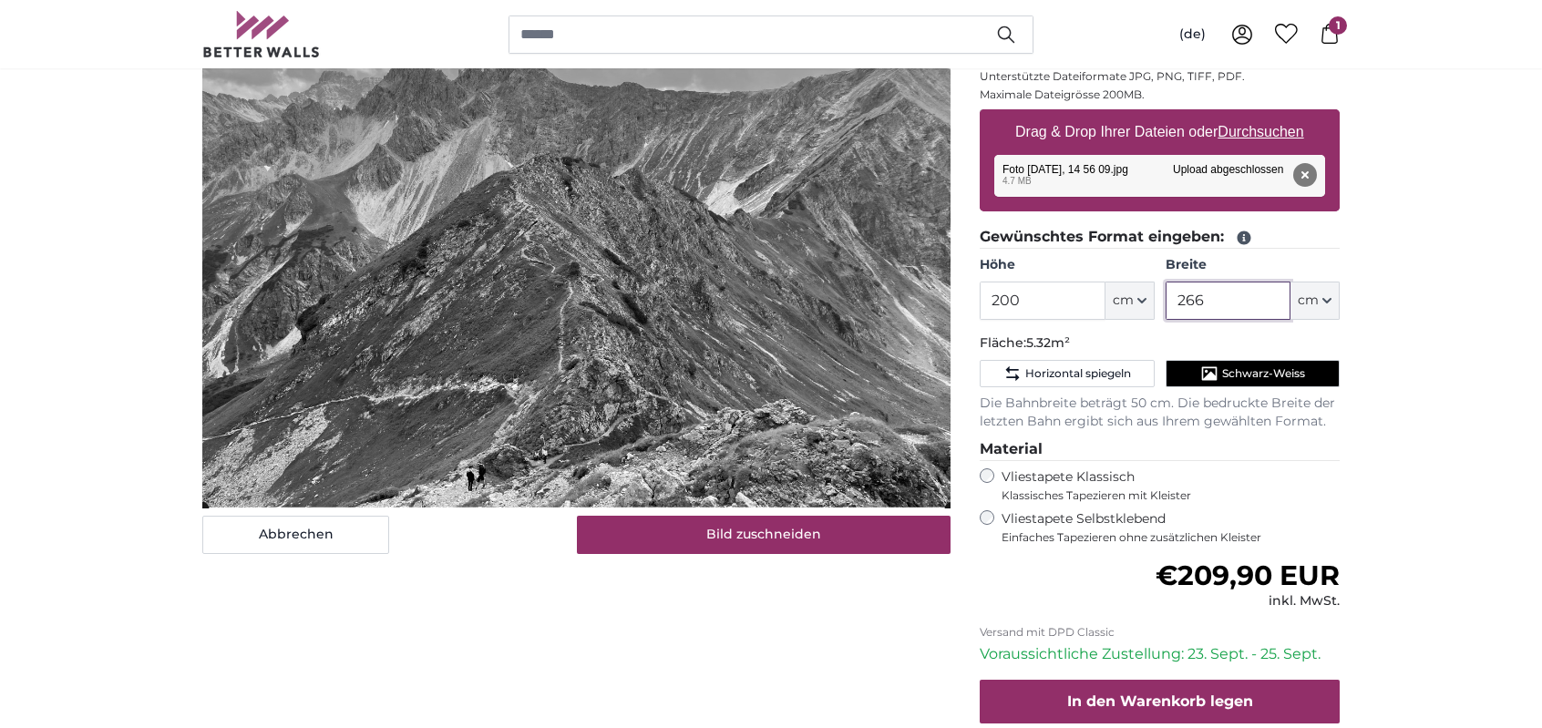
drag, startPoint x: 1215, startPoint y: 302, endPoint x: 1001, endPoint y: 296, distance: 214.3
click at [1001, 296] on div "Höhe 200 ft cm Centimeter (cm) Inches (inch) Feet (ft. in.) Breite 266 ft cm Ce…" at bounding box center [1160, 288] width 360 height 64
type input "100"
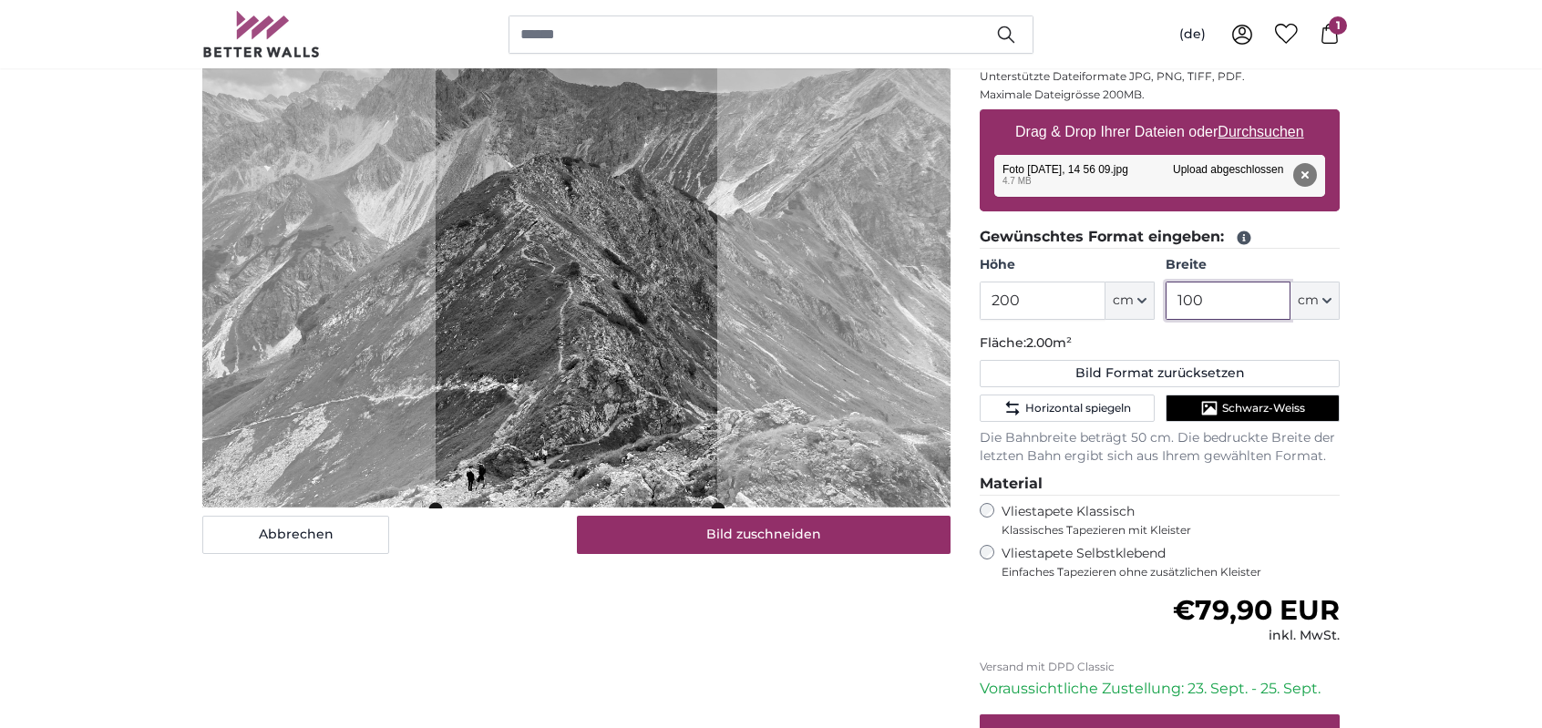
type input "100"
click at [1007, 301] on input "200" at bounding box center [1042, 301] width 125 height 38
click at [1003, 303] on input "200" at bounding box center [1042, 301] width 125 height 38
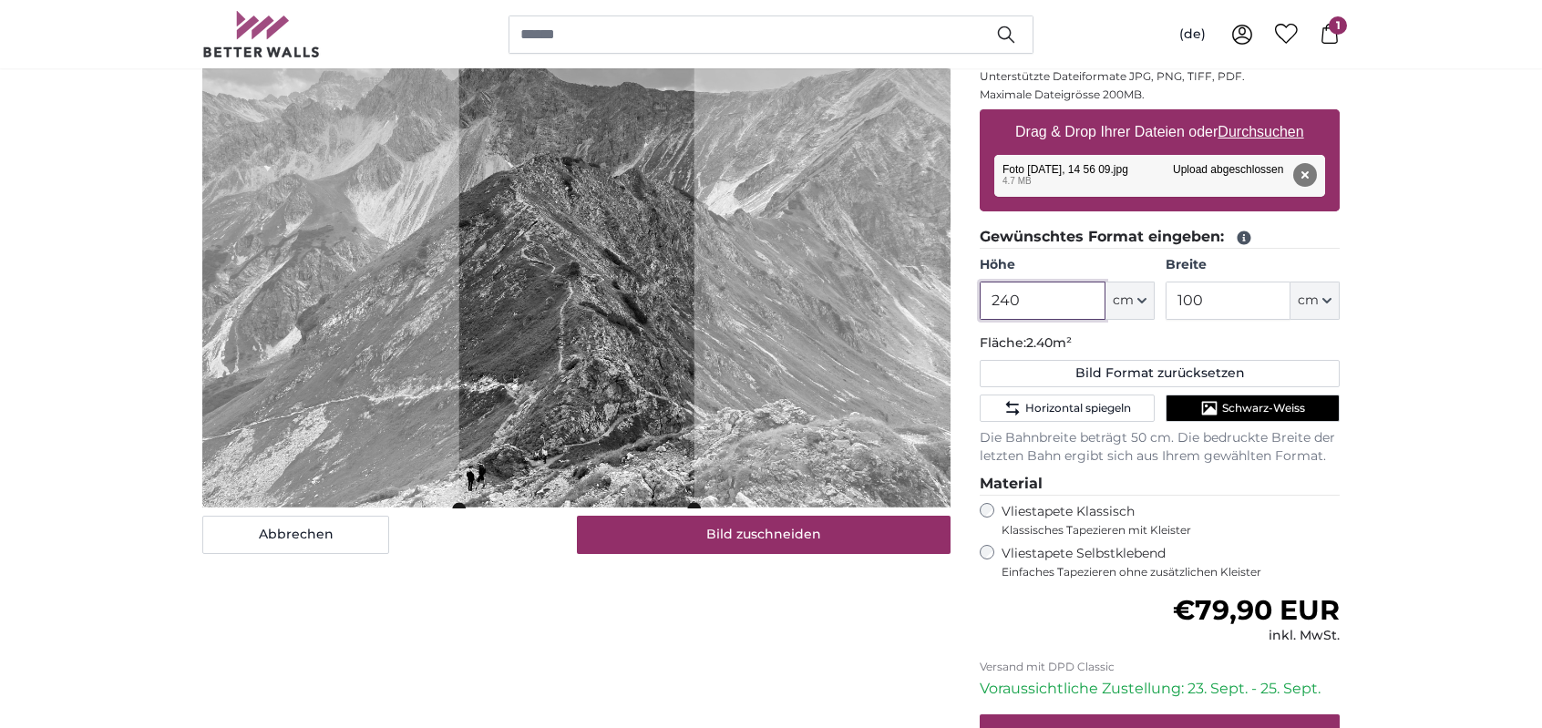
type input "240"
click at [561, 643] on div "Abbrechen Bild zuschneiden Bahnen ausblenden" at bounding box center [576, 418] width 777 height 947
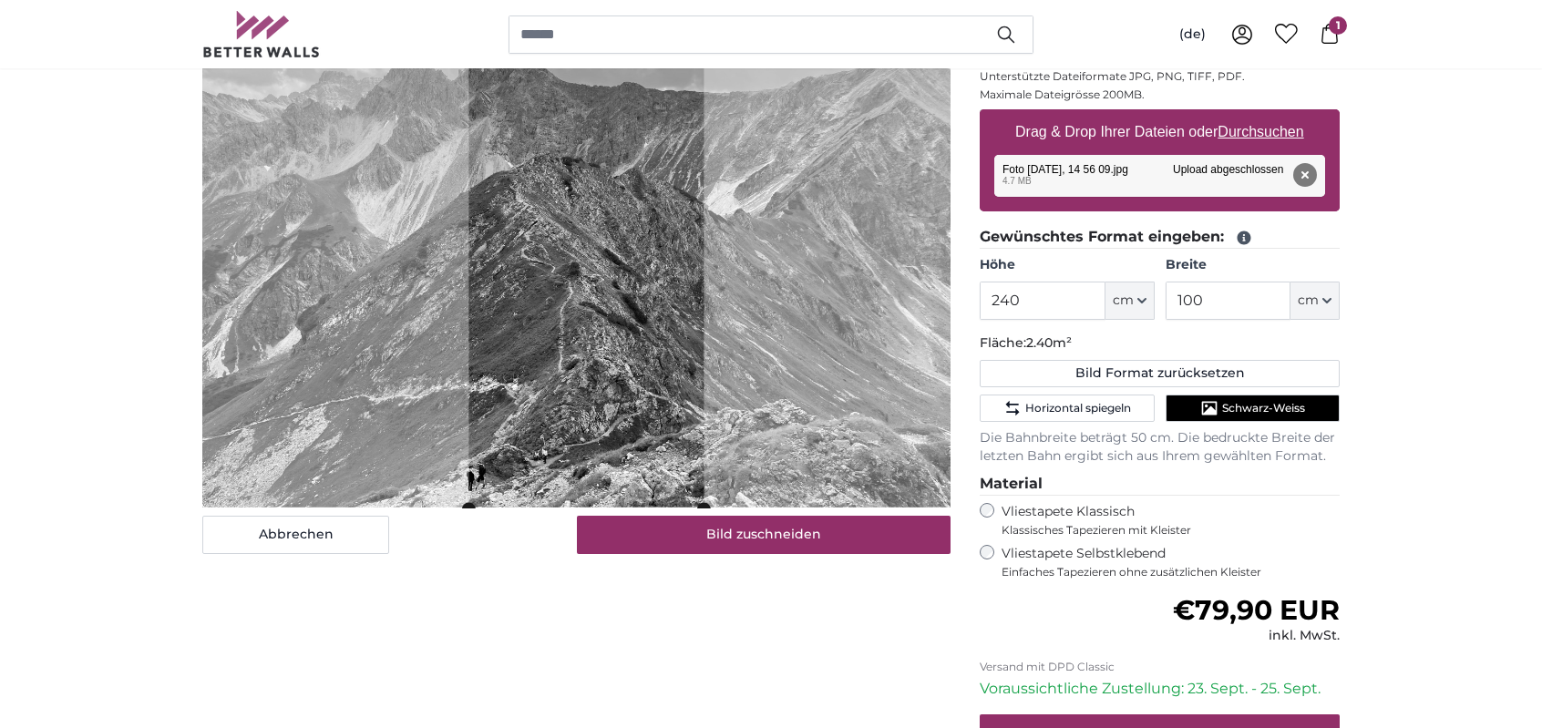
click at [618, 340] on cropper-handle at bounding box center [585, 226] width 235 height 563
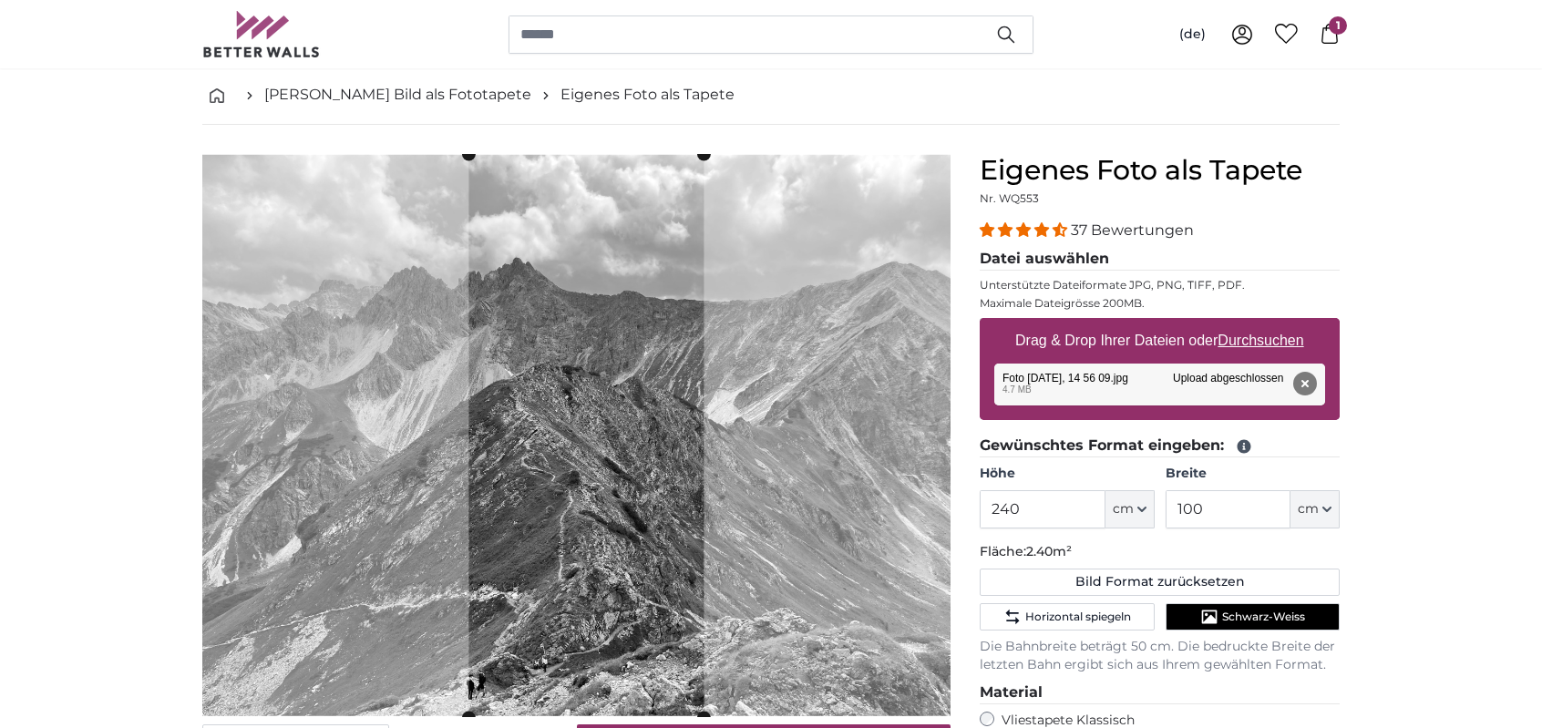
scroll to position [182, 0]
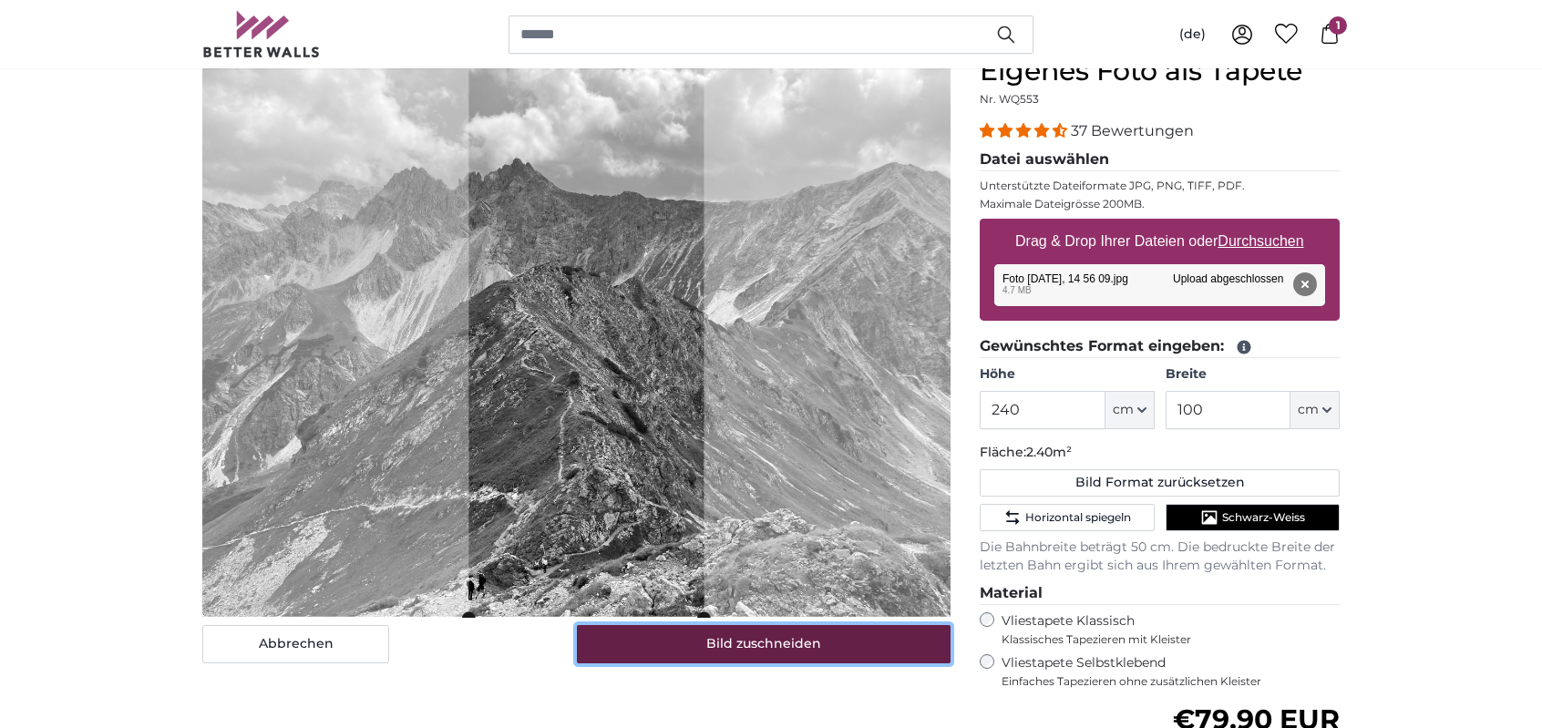
click at [692, 648] on button "Bild zuschneiden" at bounding box center [764, 644] width 375 height 38
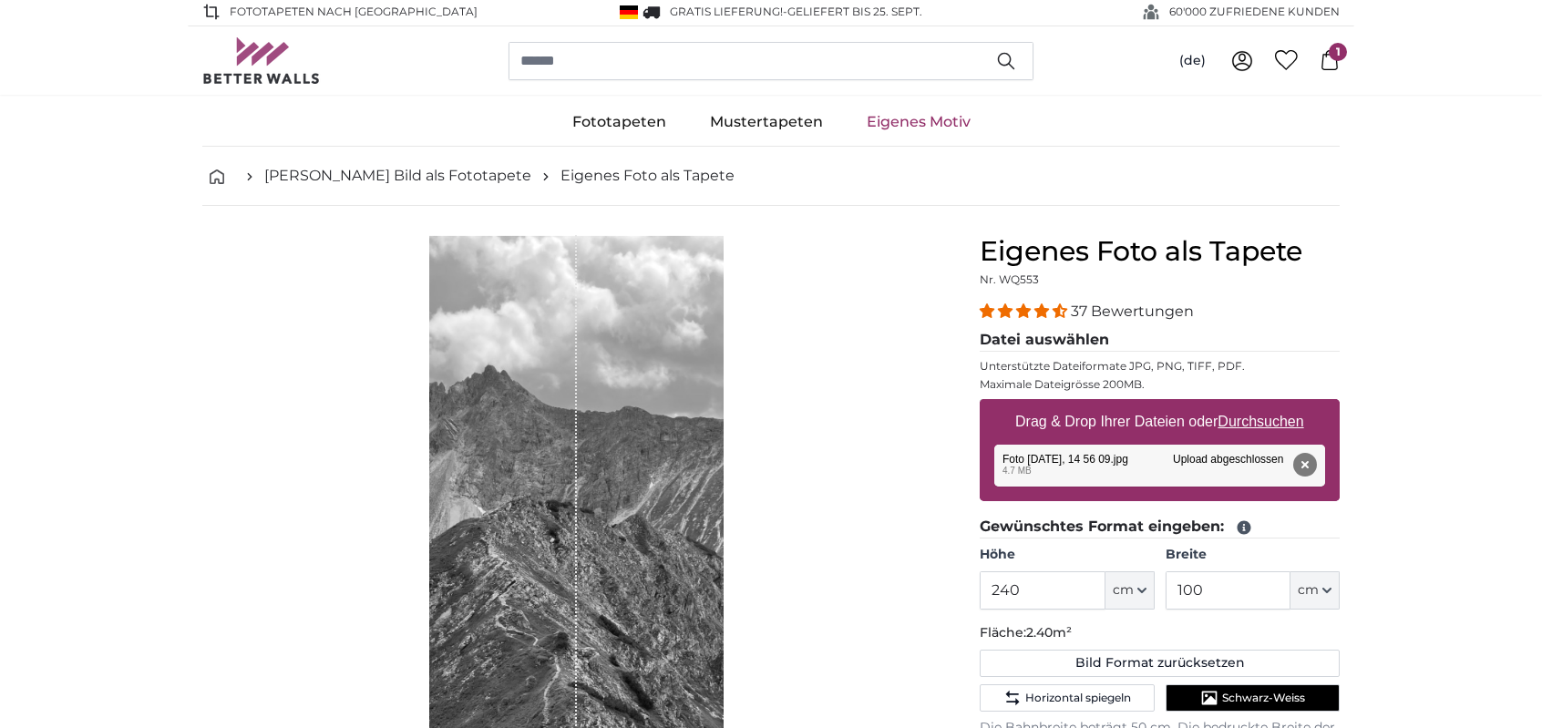
scroll to position [0, 0]
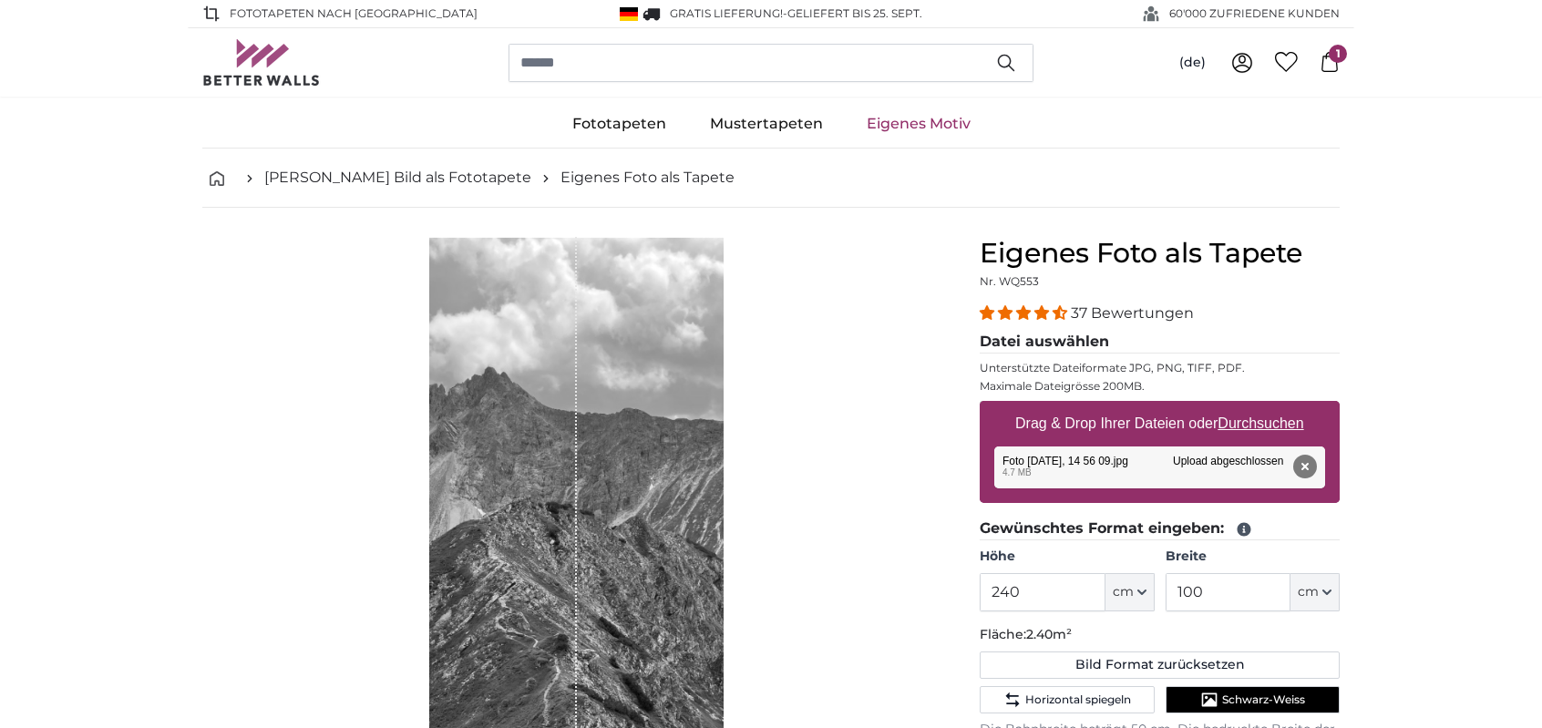
click at [1324, 63] on icon at bounding box center [1330, 62] width 20 height 20
